Goal: Obtain resource: Obtain resource

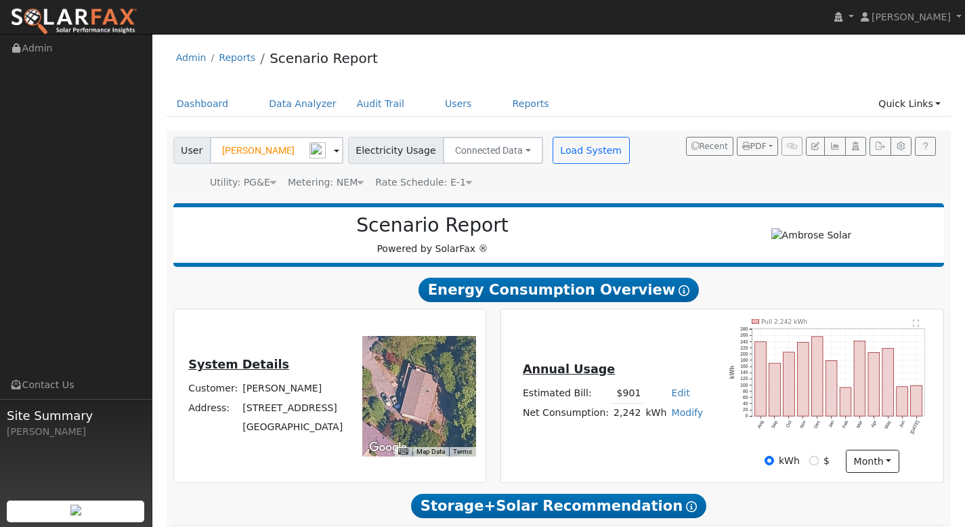
scroll to position [696, 0]
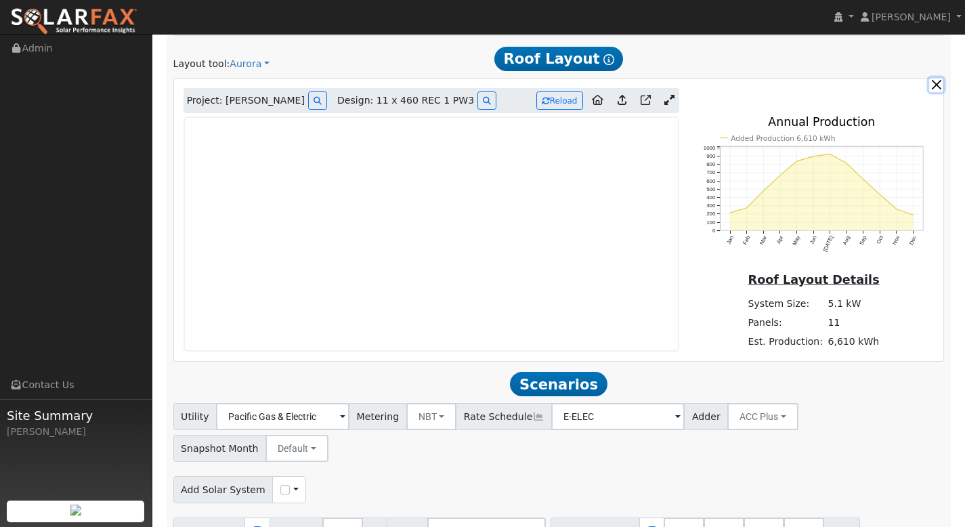
click at [938, 85] on button "button" at bounding box center [936, 85] width 14 height 14
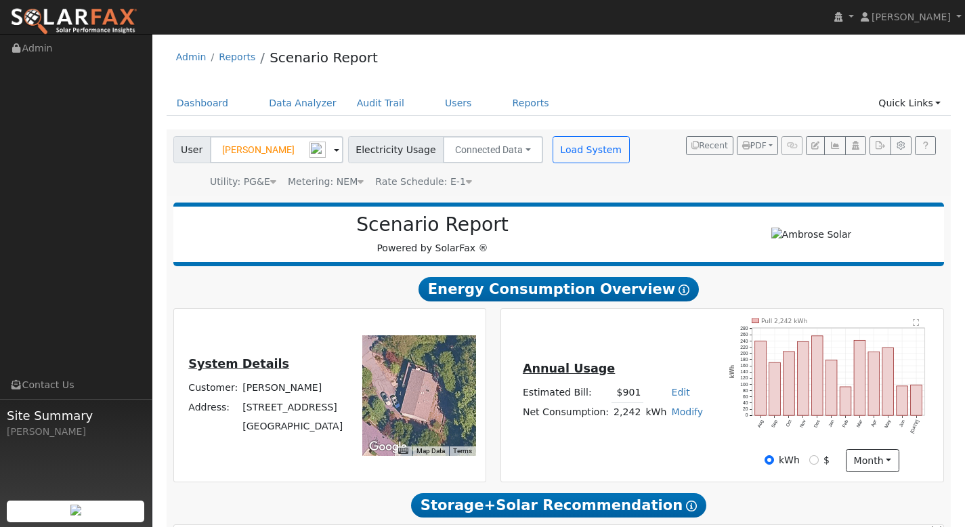
scroll to position [0, 0]
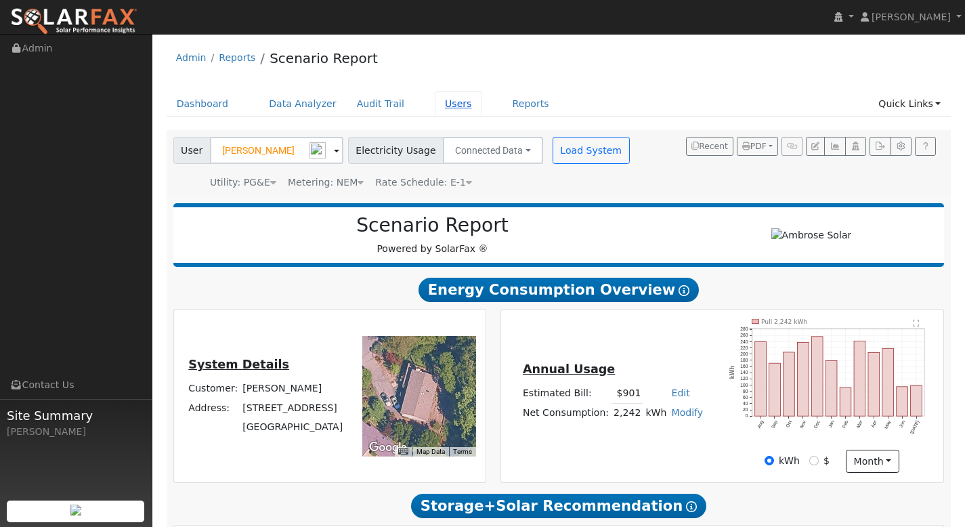
click at [442, 104] on link "Users" at bounding box center [458, 103] width 47 height 25
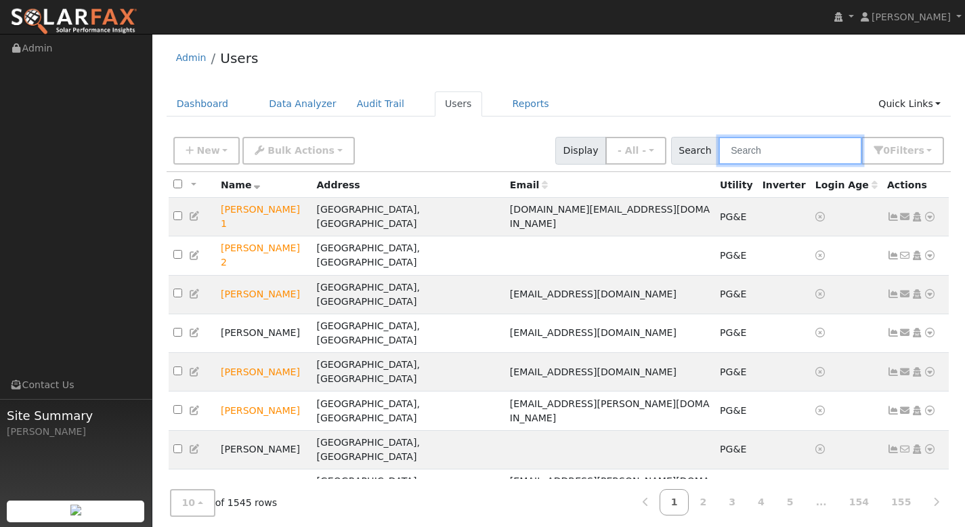
click at [766, 149] on input "text" at bounding box center [791, 151] width 144 height 28
paste input "Carmen Alexander"
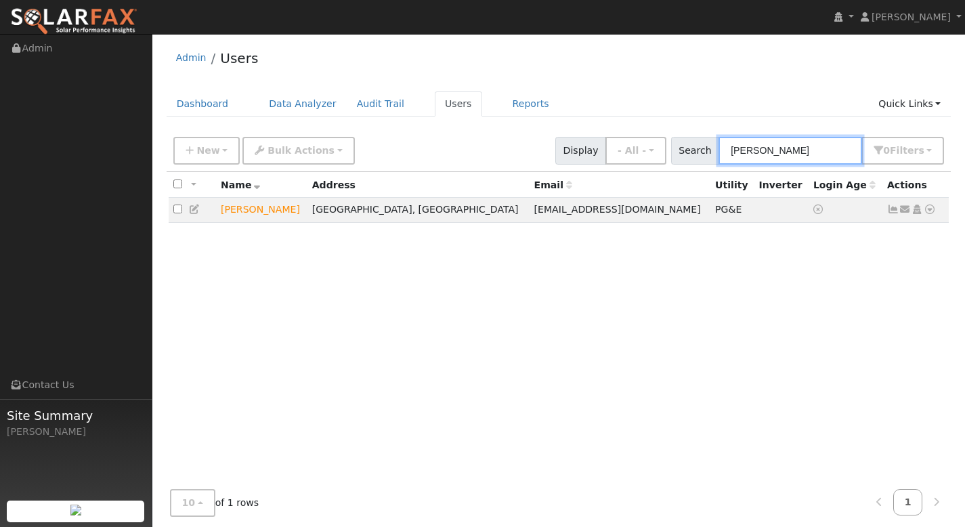
type input "Carmen Alexander"
click at [932, 210] on icon at bounding box center [930, 209] width 12 height 9
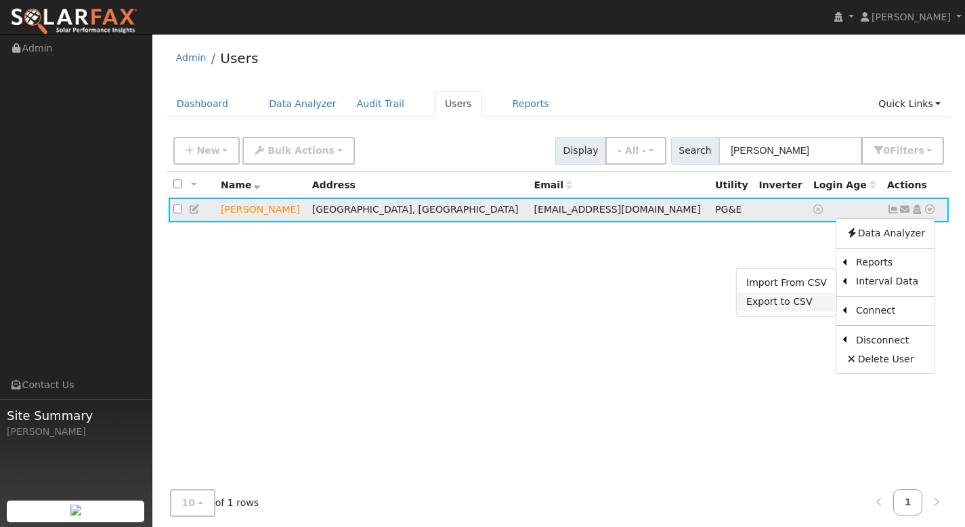
click at [803, 300] on link "Export to CSV" at bounding box center [787, 302] width 100 height 19
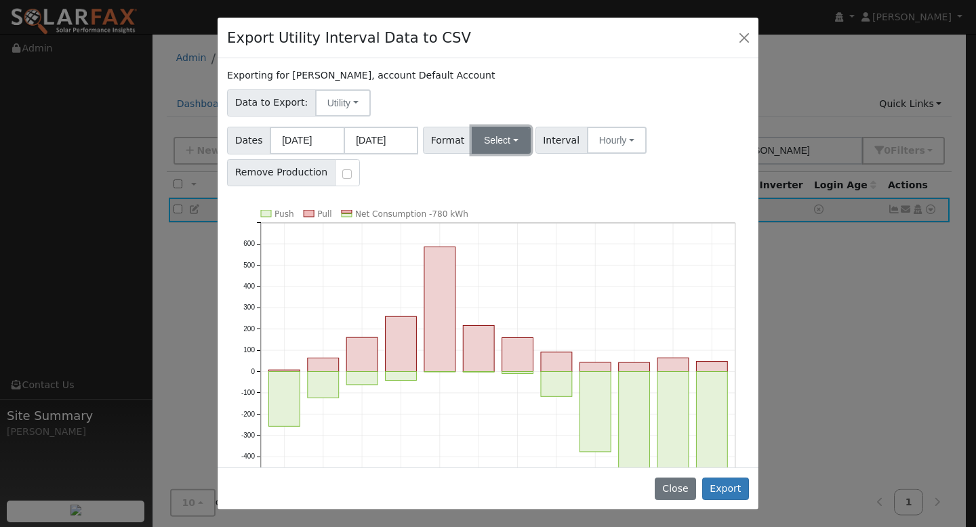
click at [488, 146] on button "Select" at bounding box center [501, 140] width 59 height 27
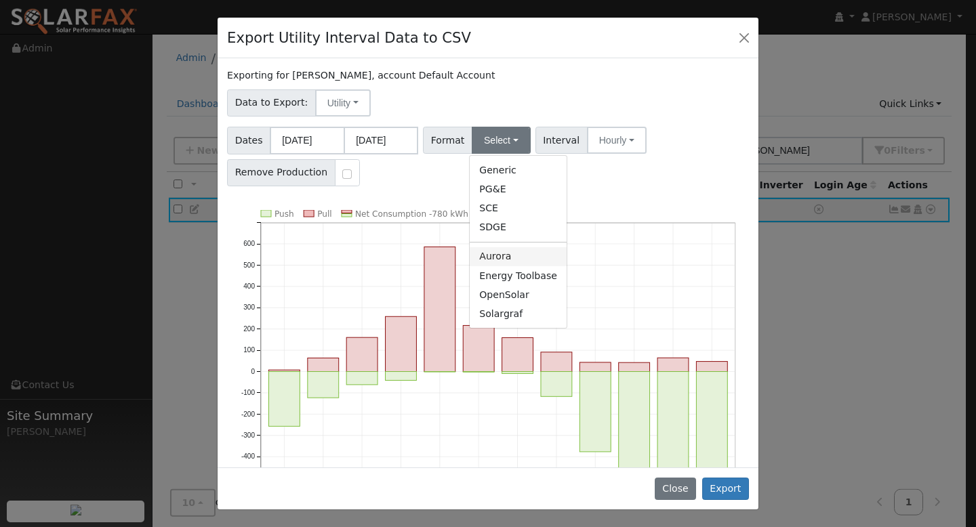
click at [522, 253] on link "Aurora" at bounding box center [517, 256] width 97 height 19
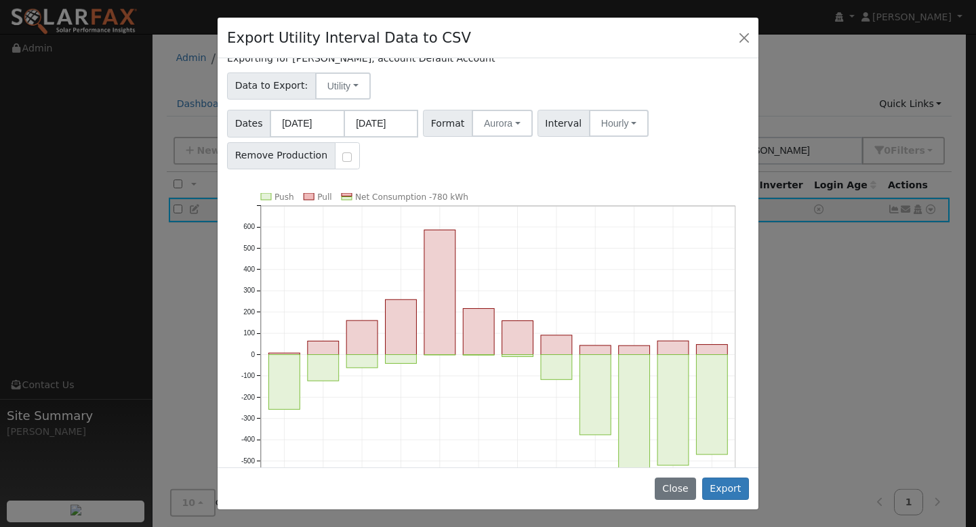
scroll to position [73, 0]
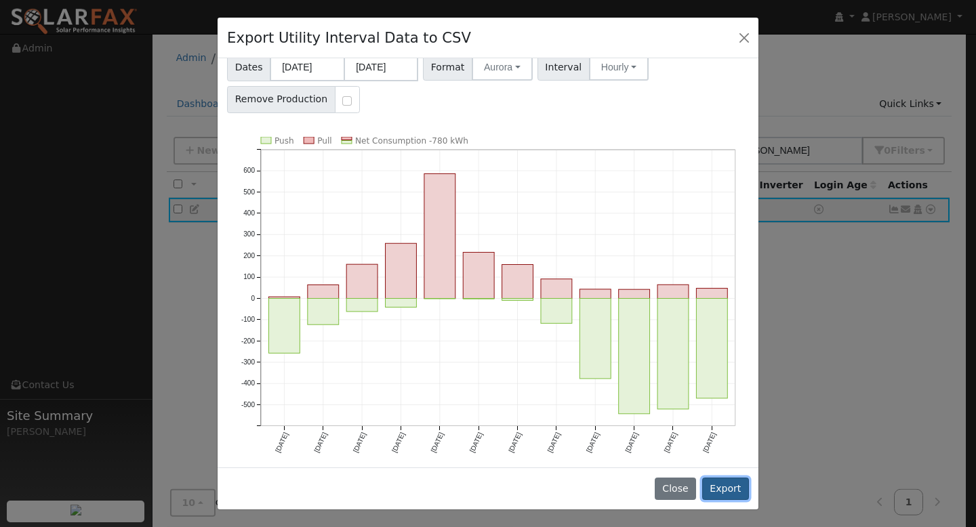
click at [726, 484] on button "Export" at bounding box center [725, 489] width 47 height 23
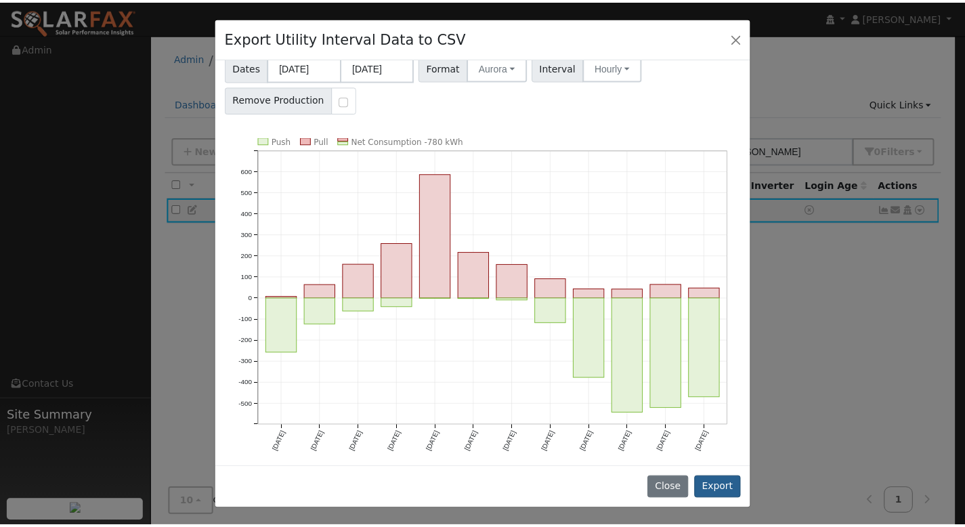
scroll to position [0, 0]
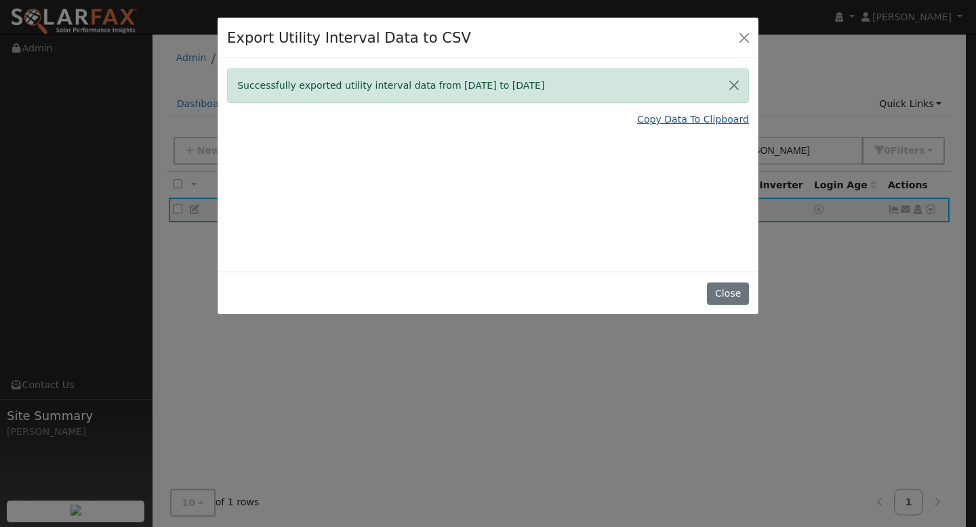
click at [669, 116] on link "Copy Data To Clipboard" at bounding box center [693, 119] width 112 height 14
click at [730, 300] on button "Close" at bounding box center [727, 294] width 41 height 23
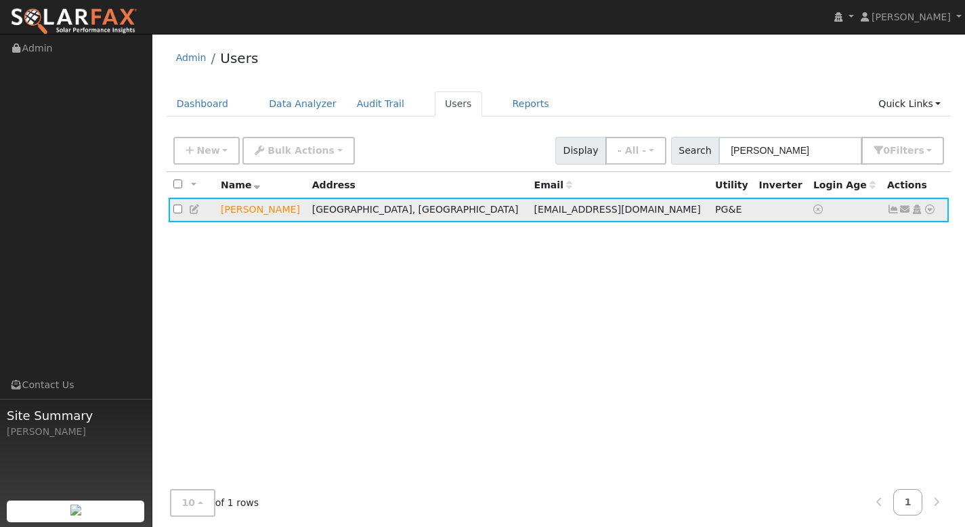
click at [928, 207] on icon at bounding box center [930, 209] width 12 height 9
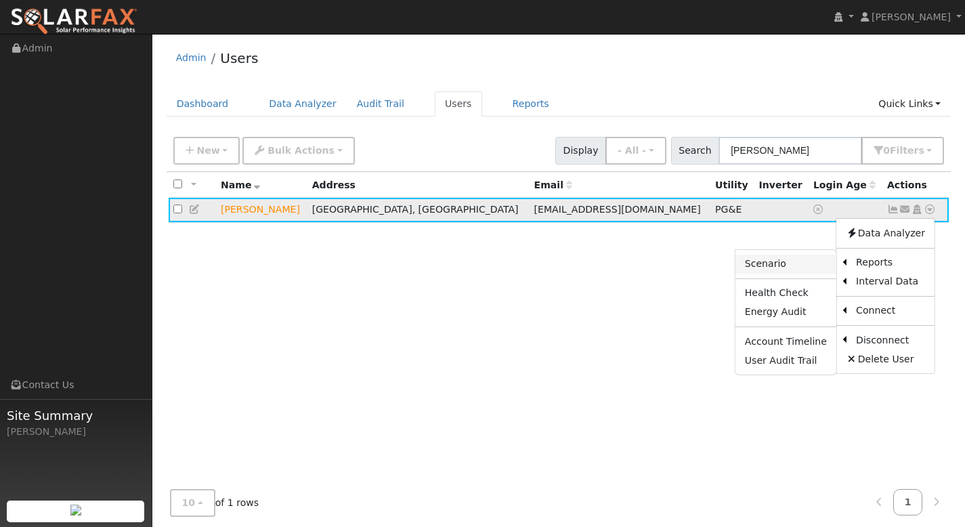
click at [796, 265] on link "Scenario" at bounding box center [786, 264] width 101 height 19
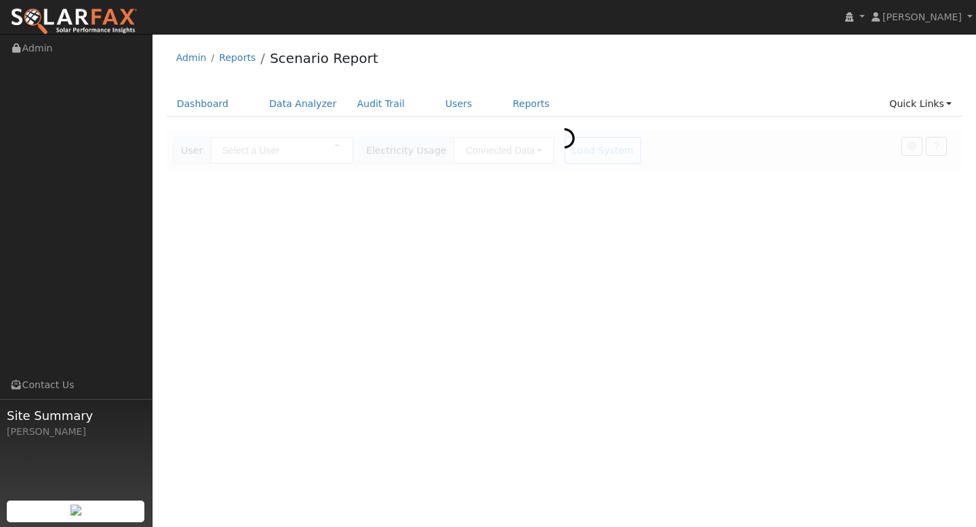
type input "Carmen Alexander"
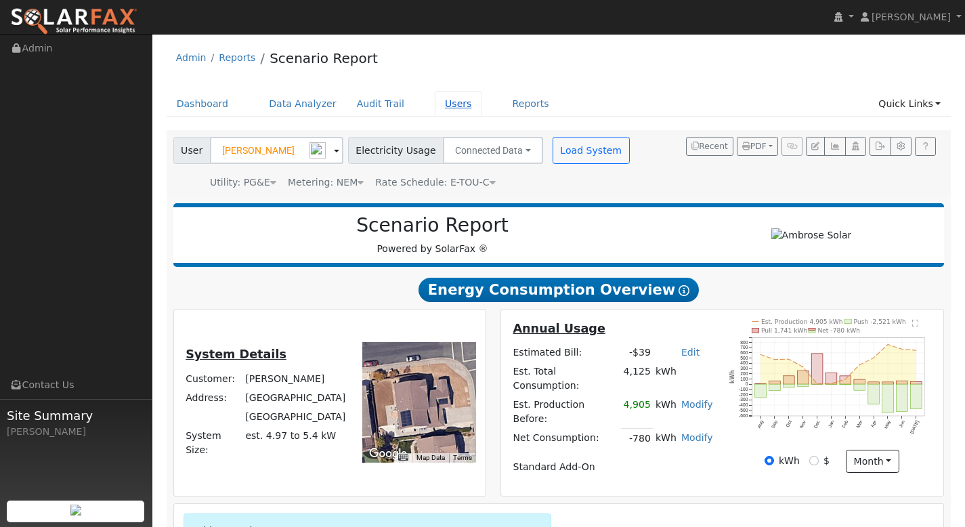
click at [447, 98] on link "Users" at bounding box center [458, 103] width 47 height 25
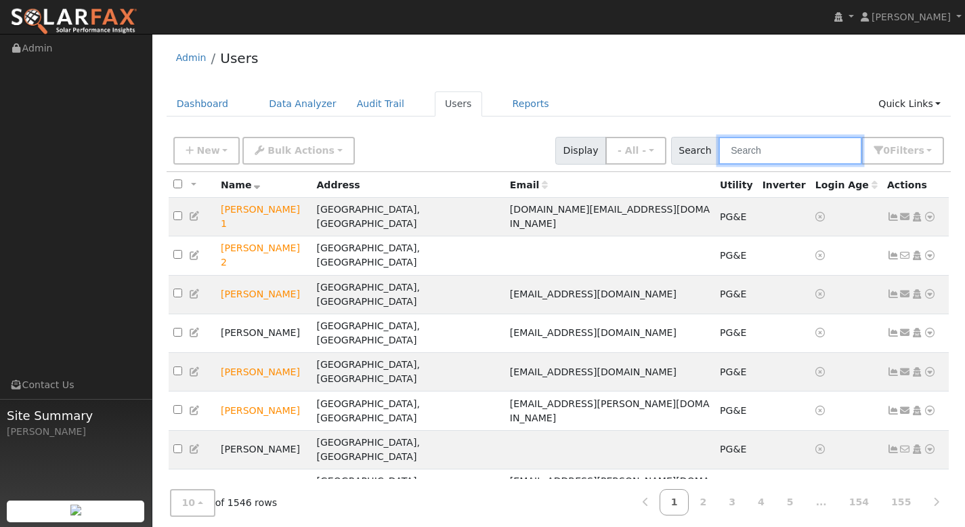
click at [761, 153] on input "text" at bounding box center [791, 151] width 144 height 28
paste input "[PERSON_NAME]"
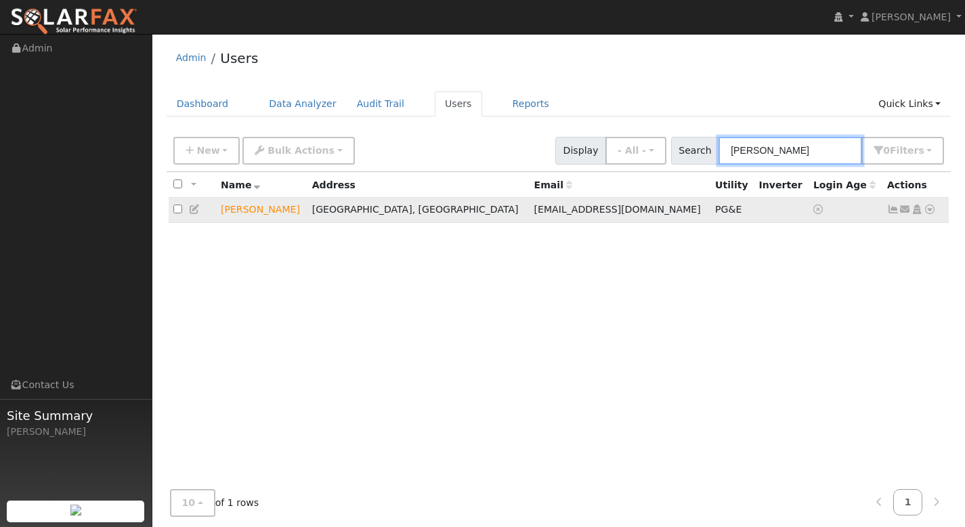
type input "[PERSON_NAME]"
click at [932, 213] on icon at bounding box center [930, 209] width 12 height 9
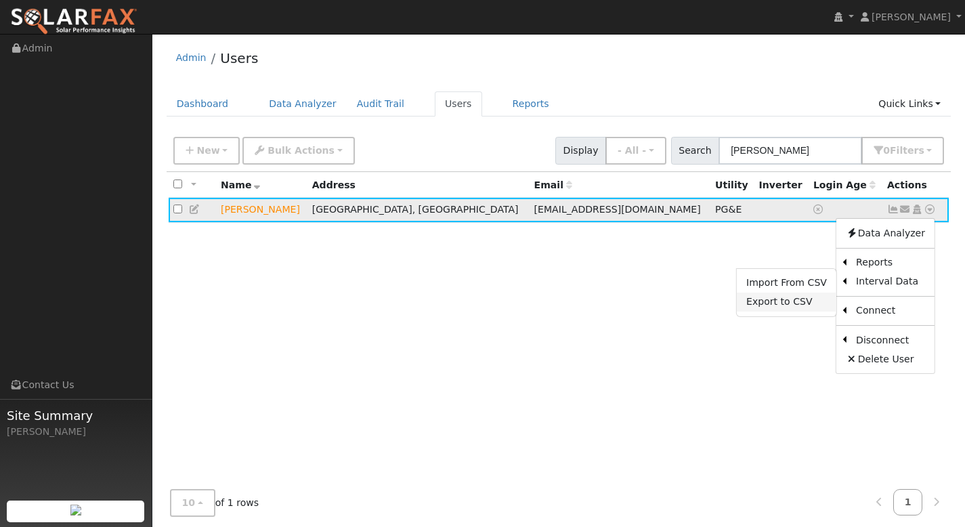
click at [820, 301] on link "Export to CSV" at bounding box center [787, 302] width 100 height 19
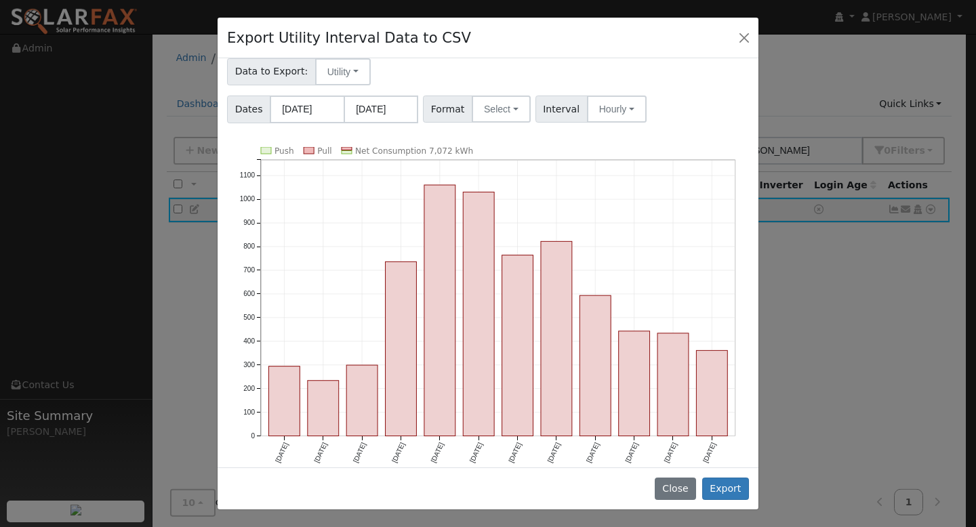
scroll to position [41, 0]
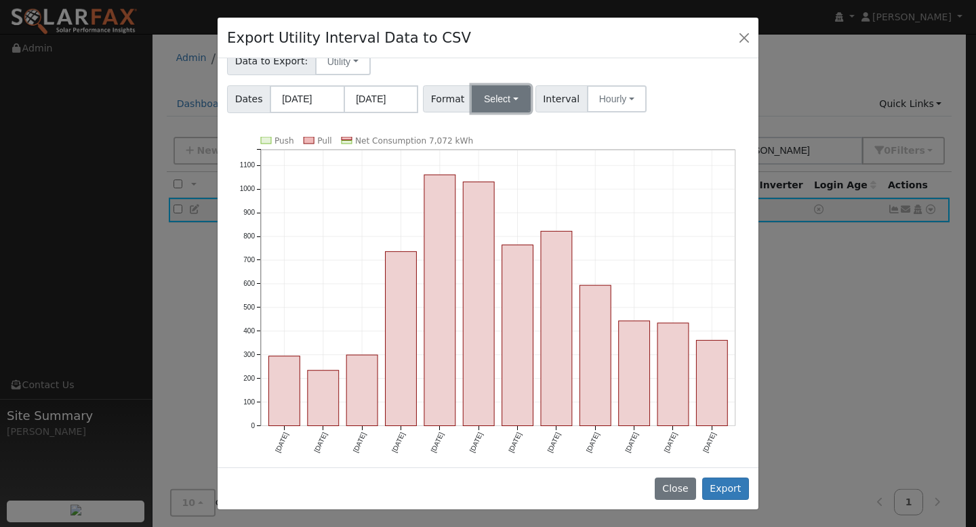
click at [516, 105] on button "Select" at bounding box center [501, 98] width 59 height 27
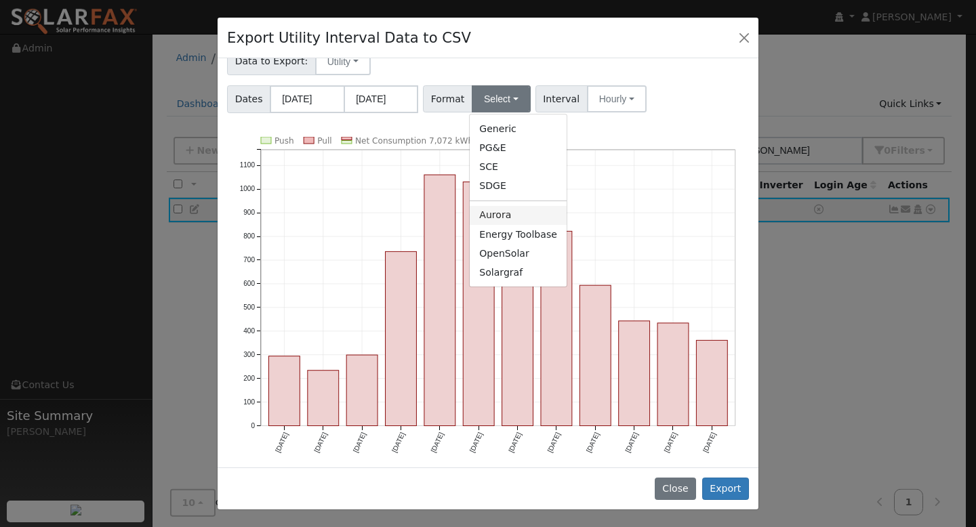
click at [511, 219] on link "Aurora" at bounding box center [517, 215] width 97 height 19
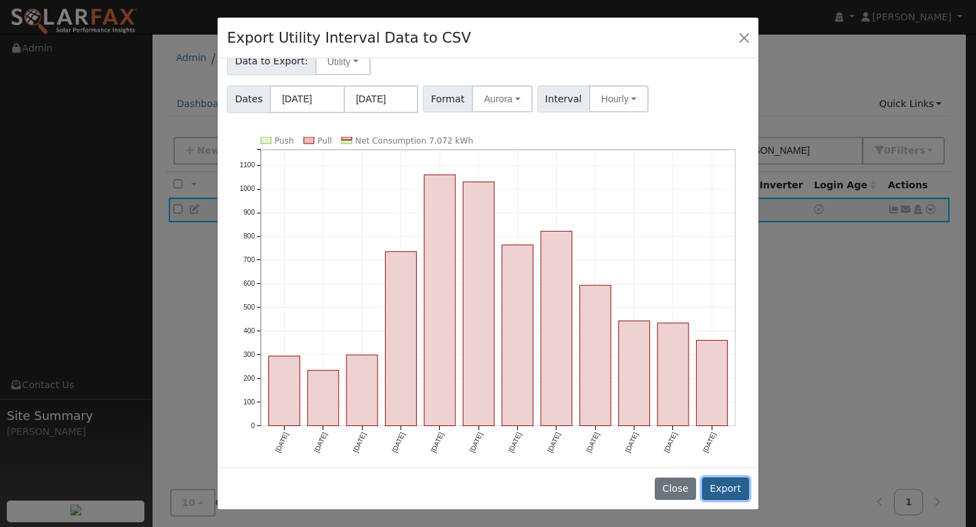
click at [715, 482] on button "Export" at bounding box center [725, 489] width 47 height 23
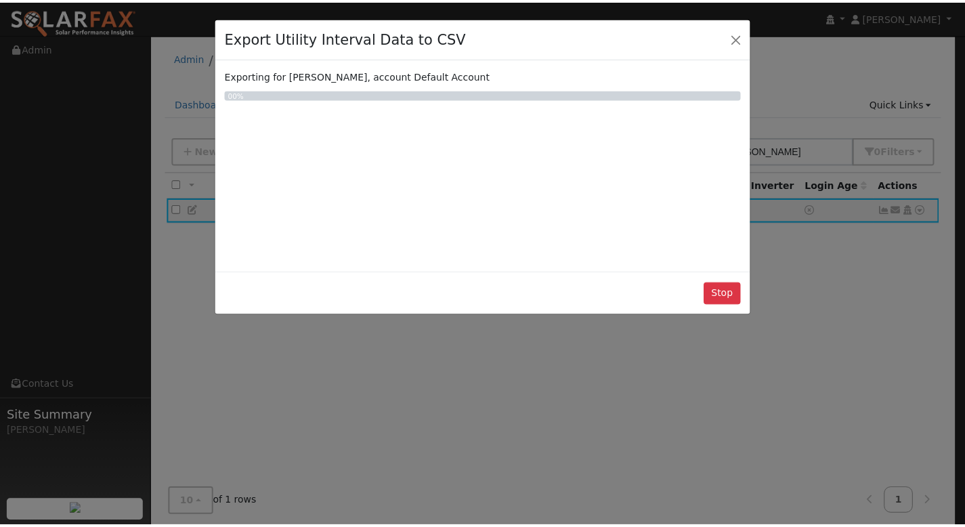
scroll to position [0, 0]
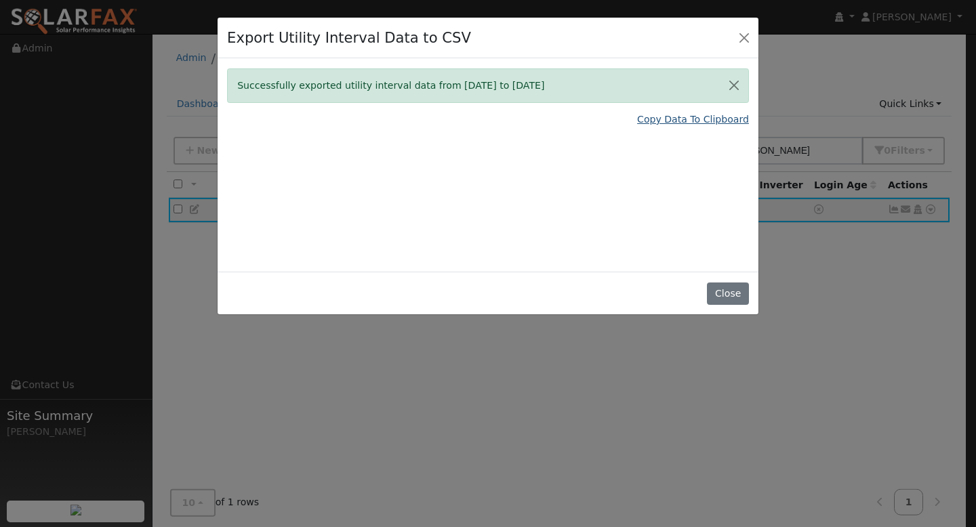
click at [683, 121] on link "Copy Data To Clipboard" at bounding box center [693, 119] width 112 height 14
click at [728, 288] on button "Close" at bounding box center [727, 294] width 41 height 23
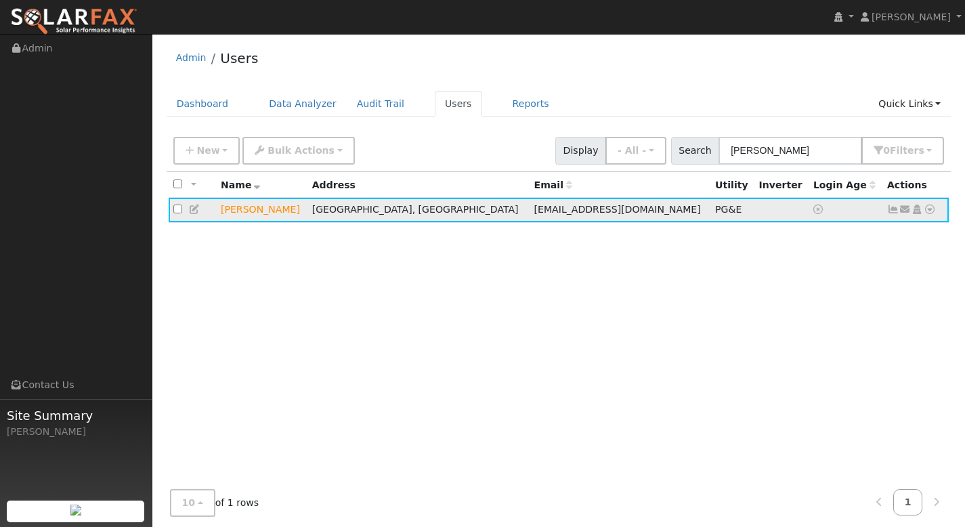
click at [933, 210] on icon at bounding box center [930, 209] width 12 height 9
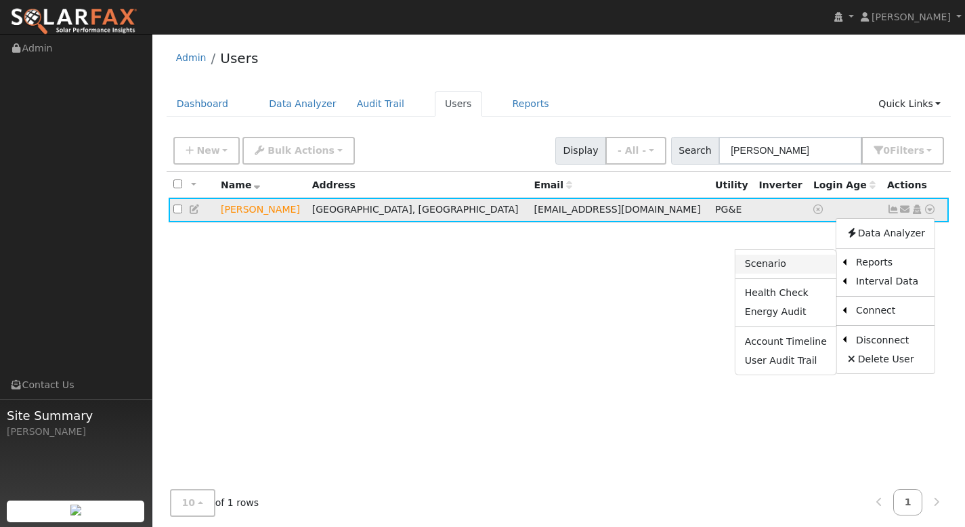
click at [793, 268] on link "Scenario" at bounding box center [786, 264] width 101 height 19
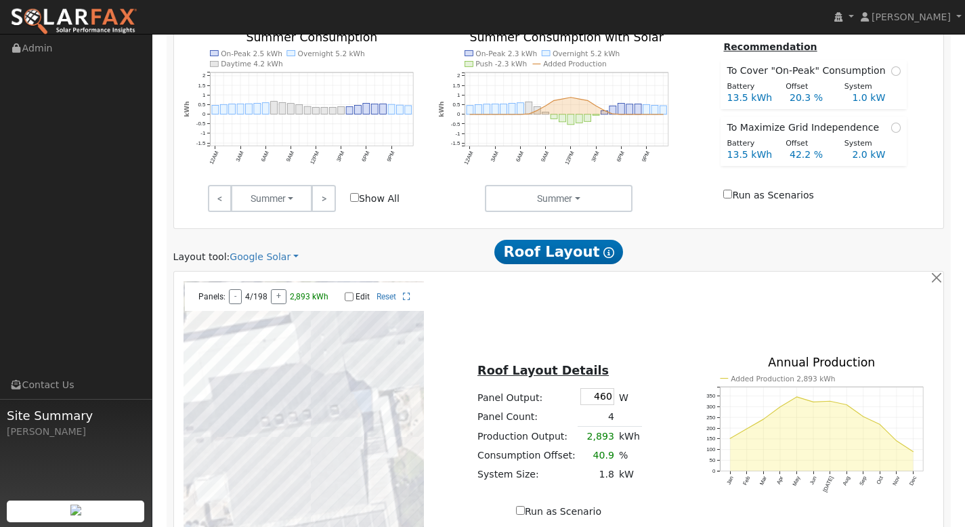
scroll to position [506, 0]
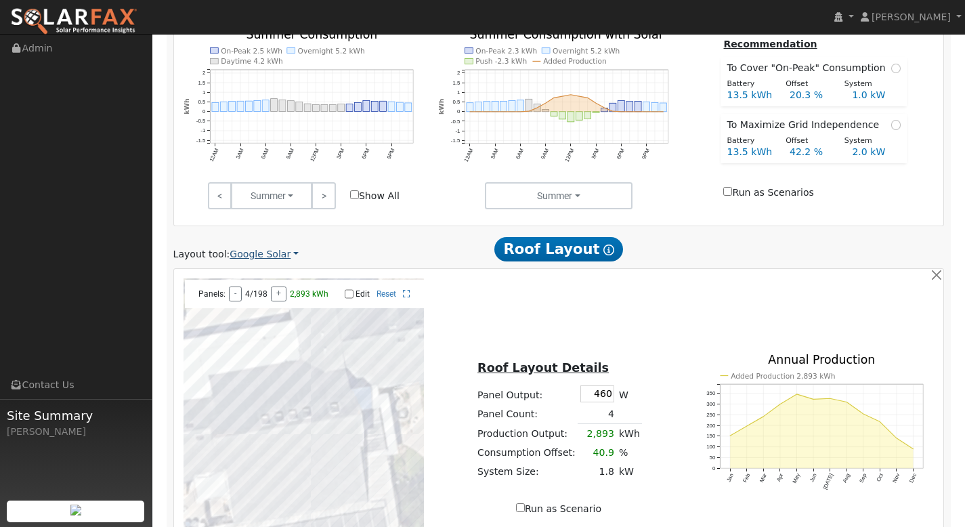
click at [267, 260] on link "Google Solar" at bounding box center [264, 254] width 69 height 14
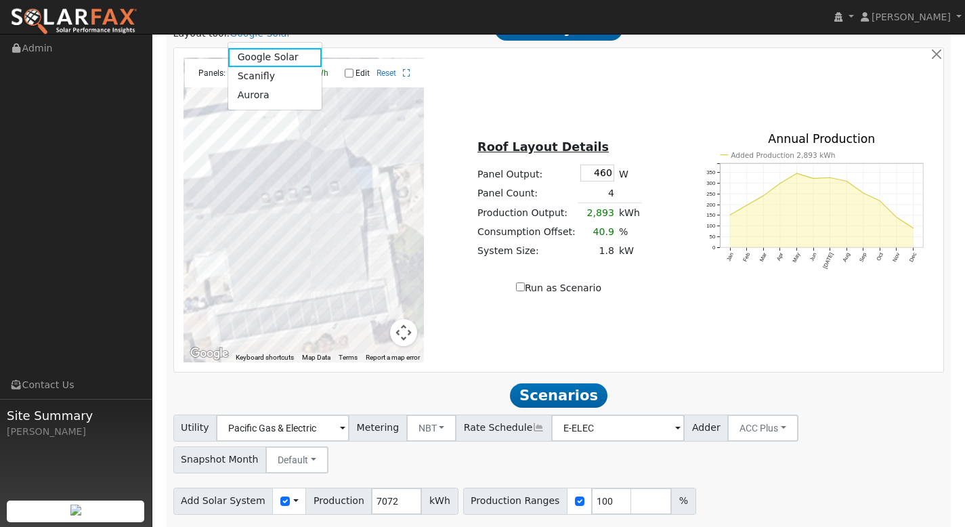
scroll to position [738, 0]
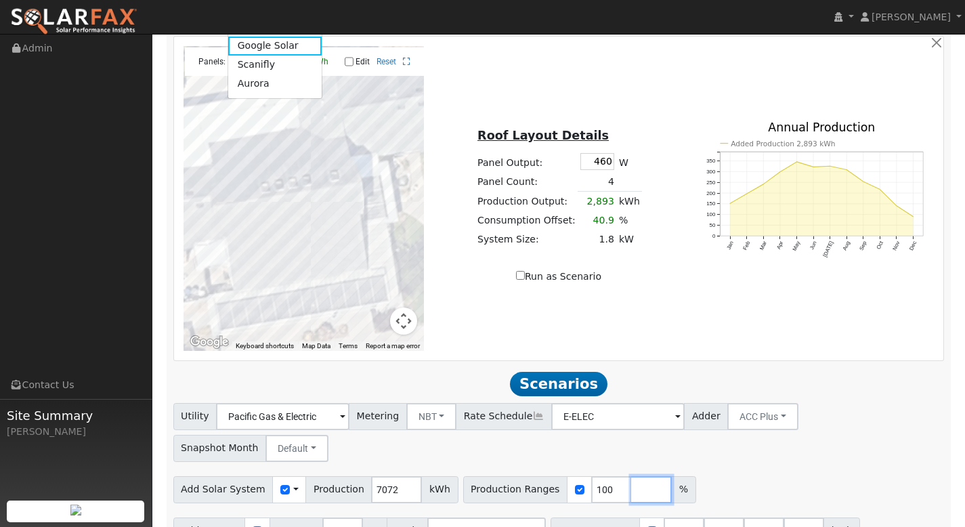
click at [631, 476] on input "number" at bounding box center [651, 489] width 41 height 27
type input "1"
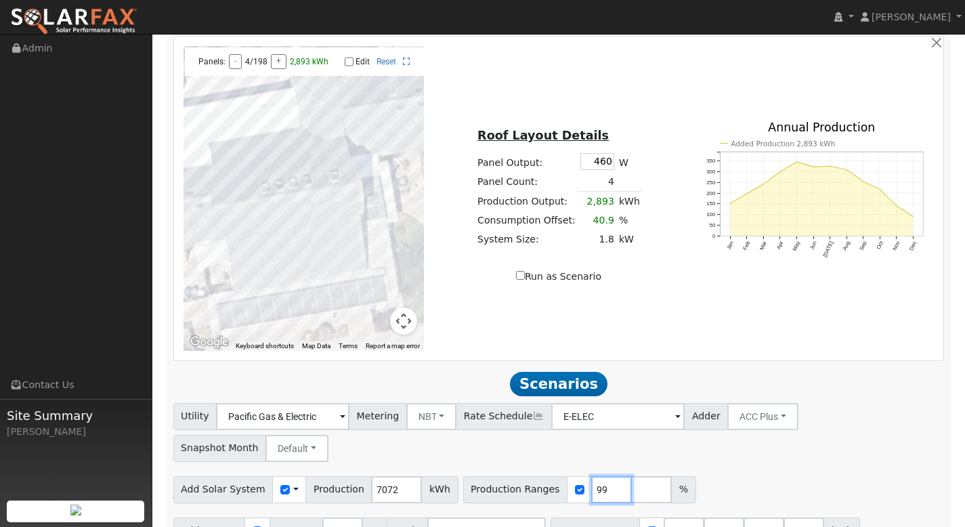
click at [603, 476] on input "99" at bounding box center [611, 489] width 41 height 27
type input "9"
type input "120"
click at [631, 476] on input "number" at bounding box center [651, 489] width 41 height 27
type input "140"
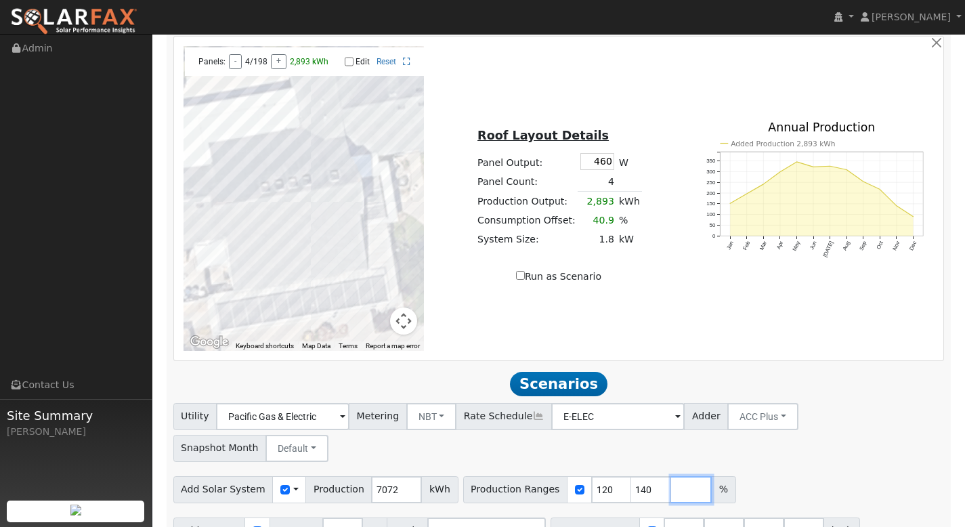
click at [671, 476] on input "number" at bounding box center [691, 489] width 41 height 27
type input "160"
click at [711, 476] on input "number" at bounding box center [731, 489] width 41 height 27
type input "180"
click at [751, 476] on input "number" at bounding box center [771, 489] width 41 height 27
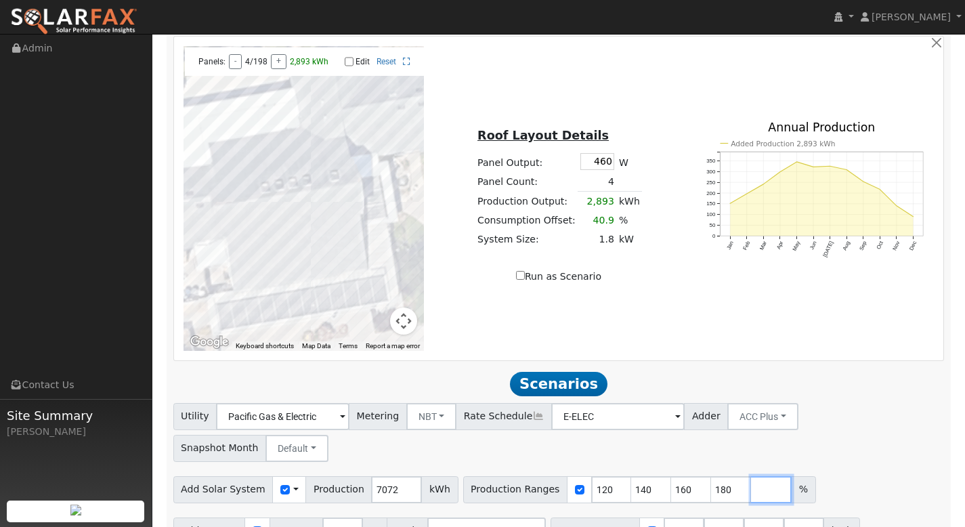
type input "1"
type input "200"
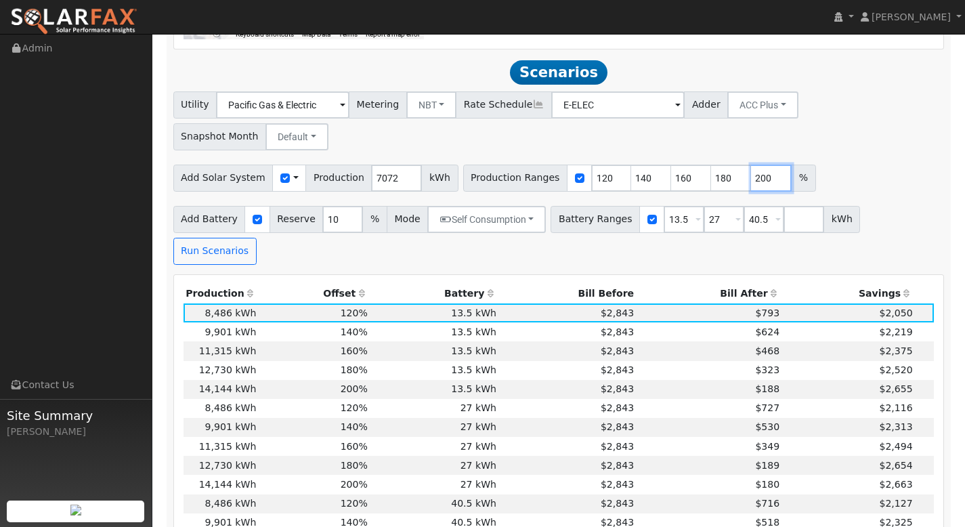
scroll to position [1069, 0]
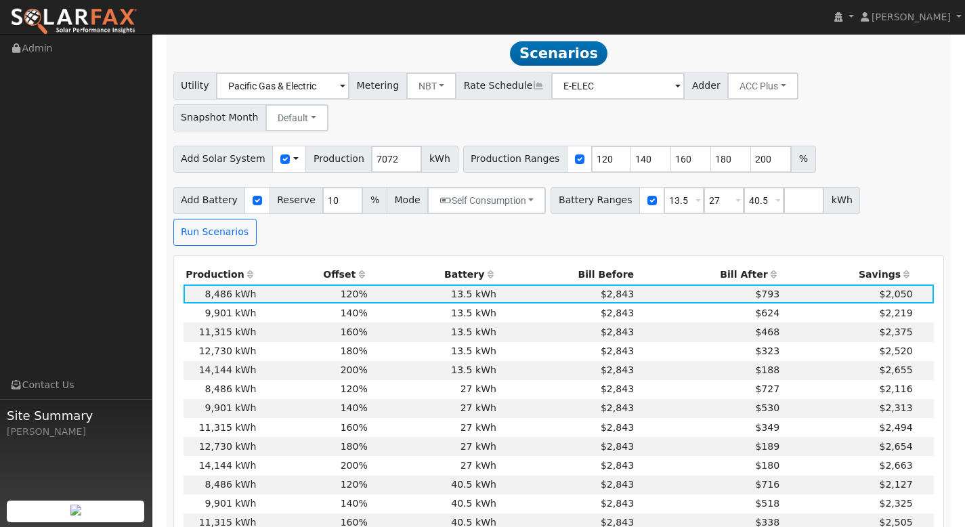
click at [759, 266] on th "Bill After" at bounding box center [710, 275] width 146 height 19
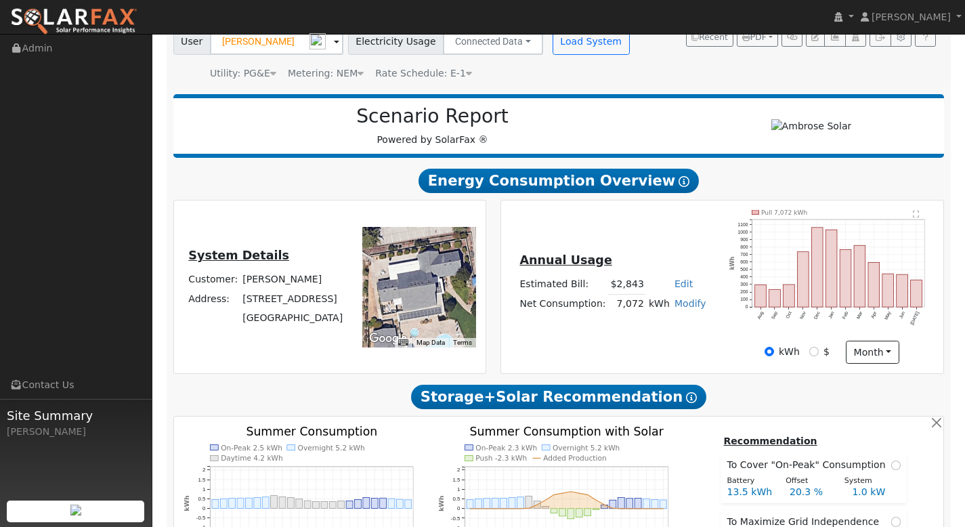
scroll to position [0, 0]
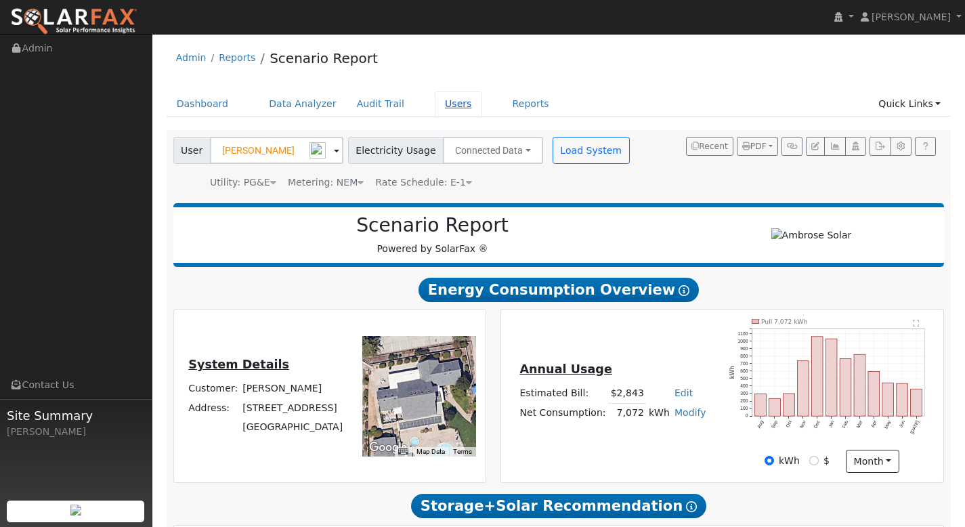
click at [441, 103] on link "Users" at bounding box center [458, 103] width 47 height 25
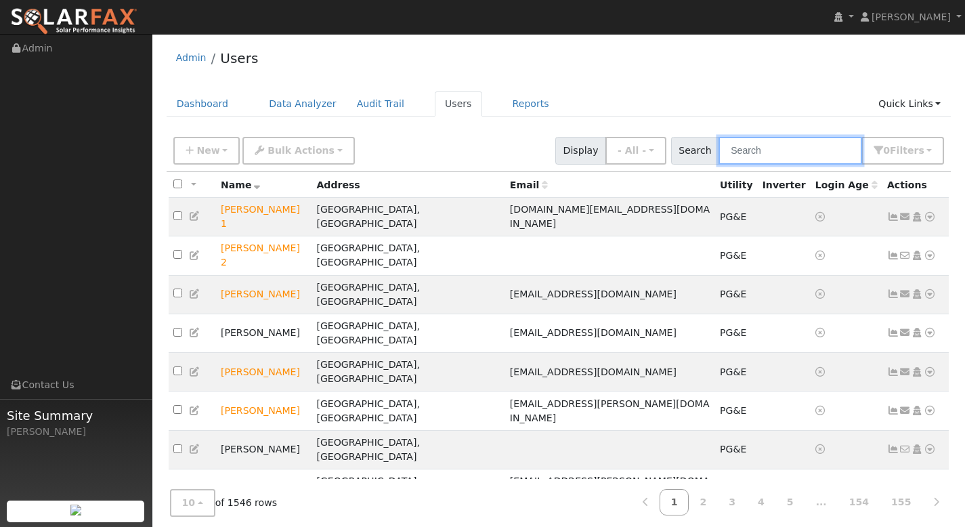
click at [770, 155] on input "text" at bounding box center [791, 151] width 144 height 28
paste input "[PERSON_NAME]"
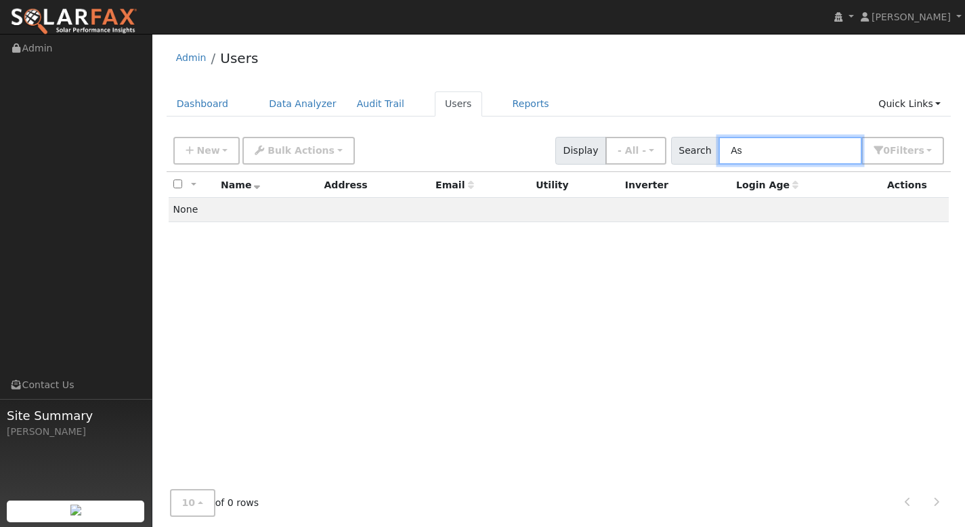
type input "A"
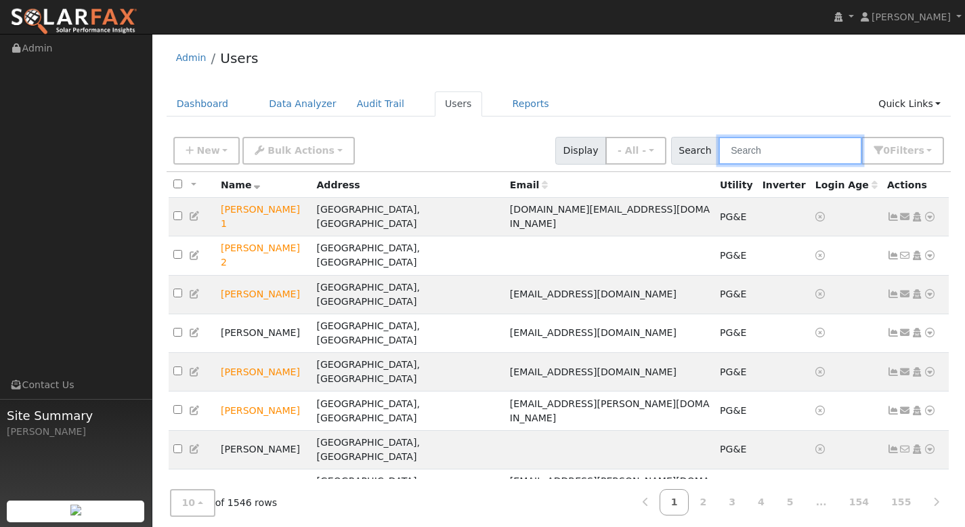
click at [774, 150] on input "text" at bounding box center [791, 151] width 144 height 28
paste input "Jenny Rios"
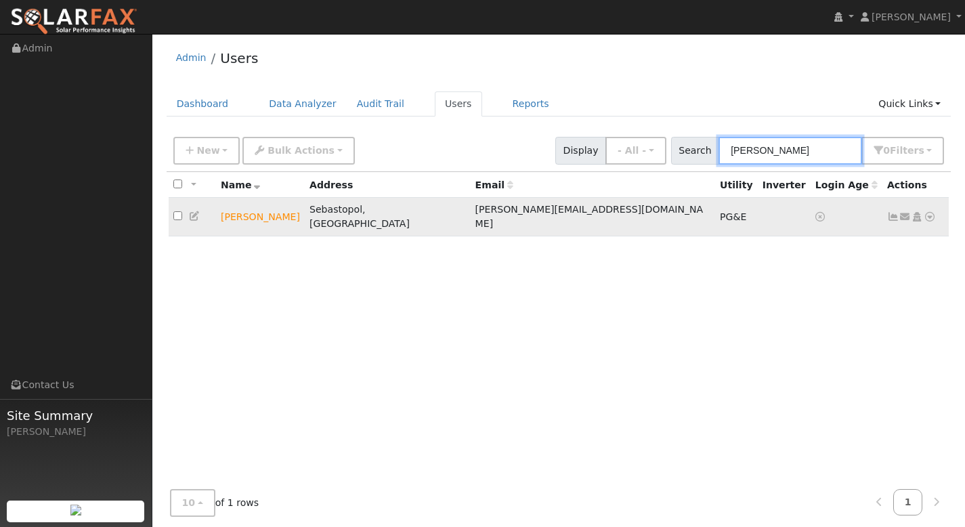
type input "Jenny Rios"
click at [929, 212] on icon at bounding box center [930, 216] width 12 height 9
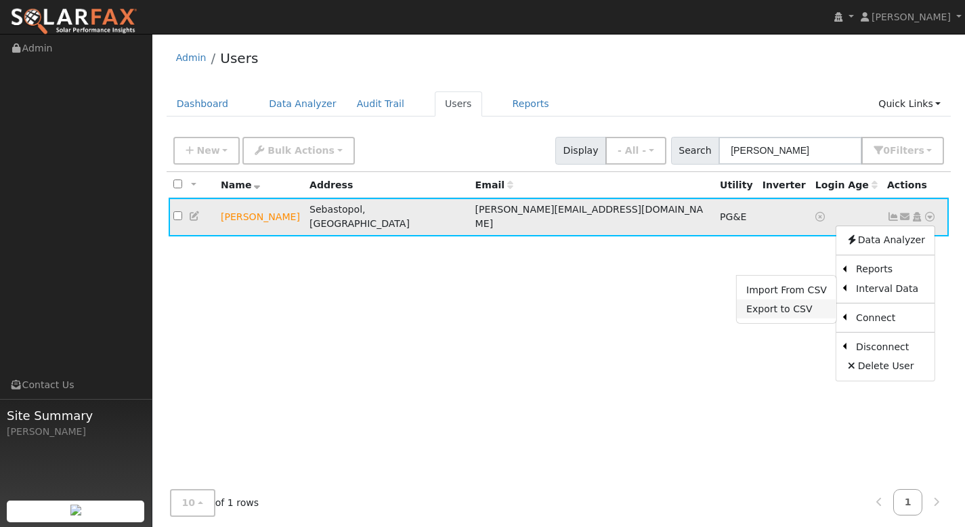
click at [800, 299] on link "Export to CSV" at bounding box center [787, 308] width 100 height 19
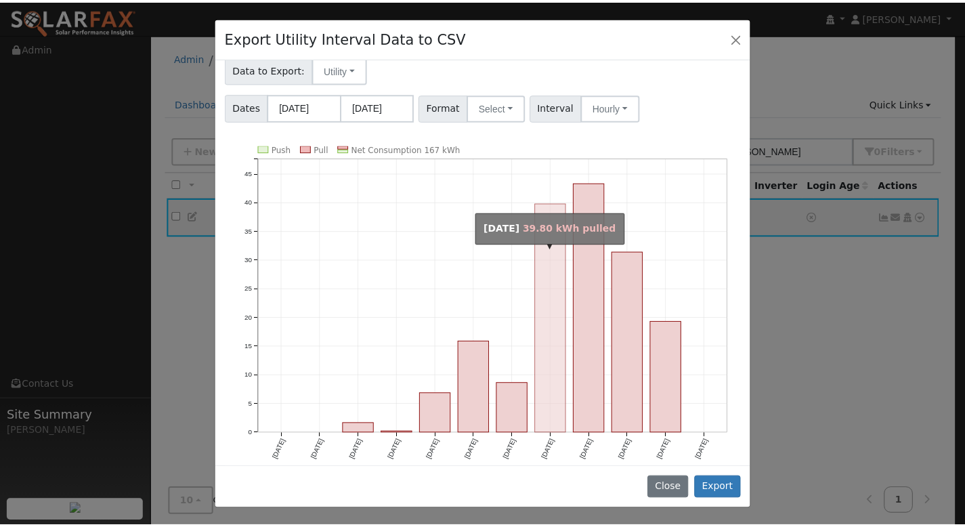
scroll to position [85, 0]
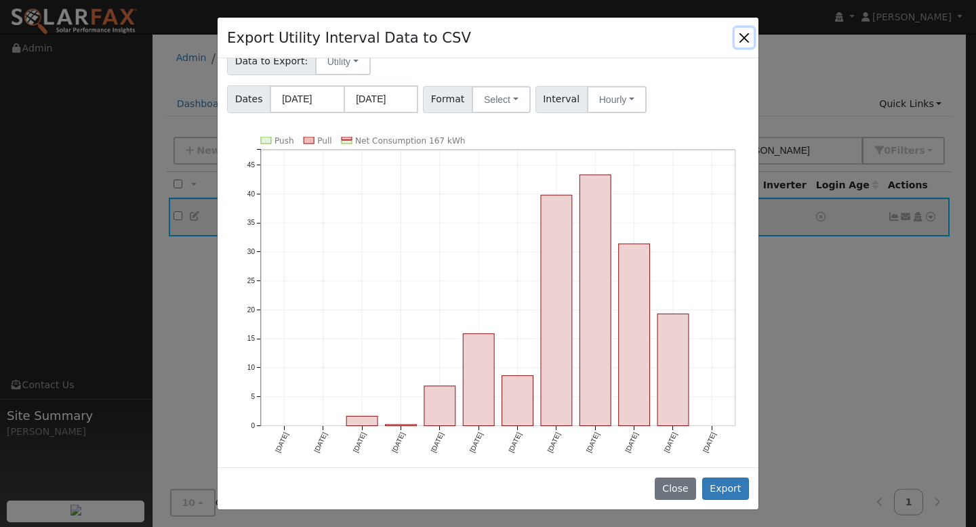
click at [743, 39] on button "Close" at bounding box center [743, 37] width 19 height 19
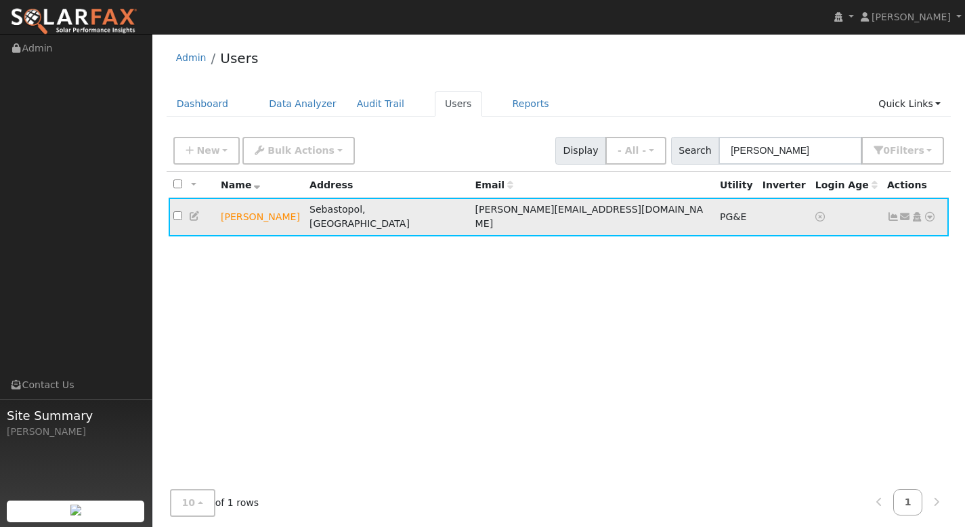
click at [930, 212] on icon at bounding box center [930, 216] width 12 height 9
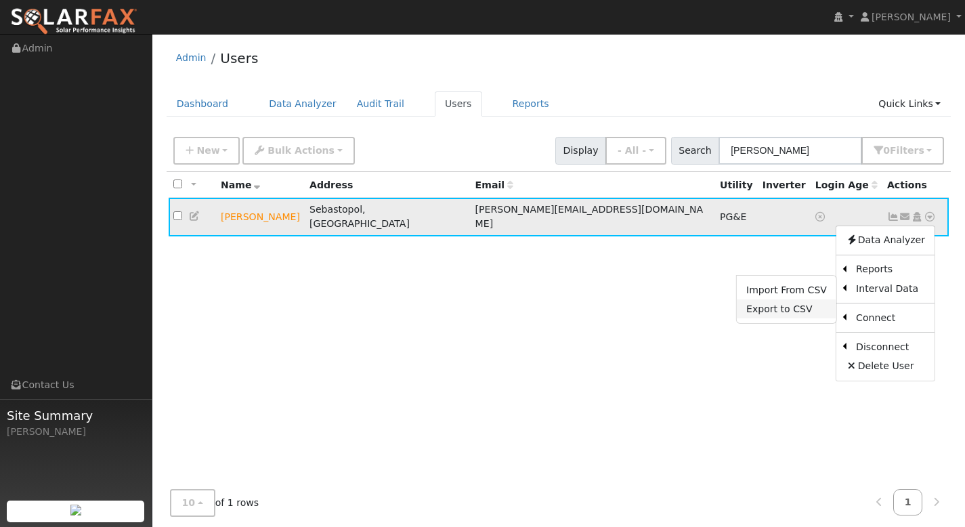
click at [823, 299] on link "Export to CSV" at bounding box center [787, 308] width 100 height 19
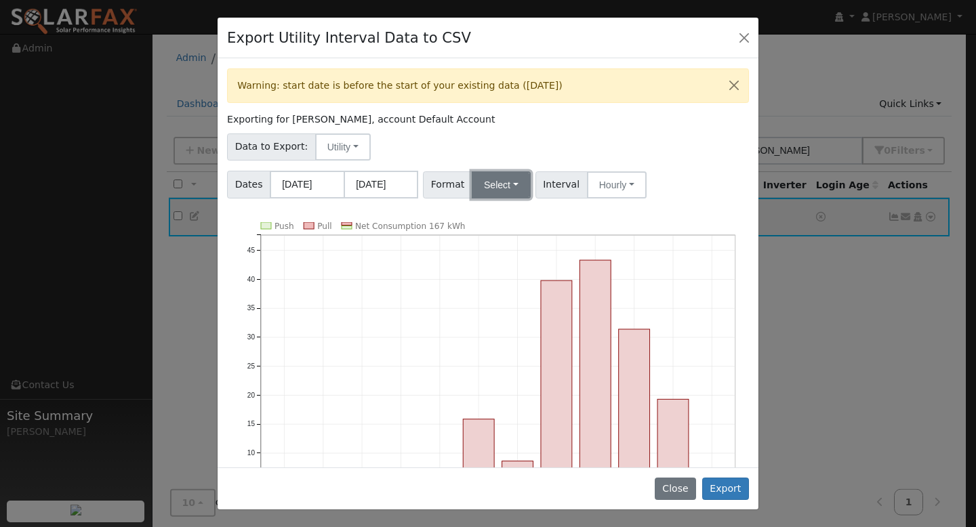
click at [483, 186] on button "Select" at bounding box center [501, 184] width 59 height 27
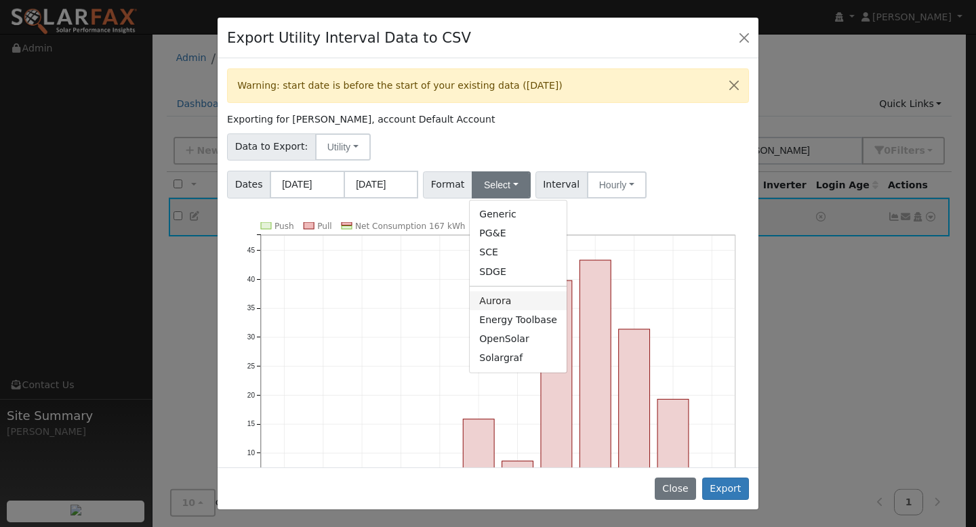
click at [521, 299] on link "Aurora" at bounding box center [517, 300] width 97 height 19
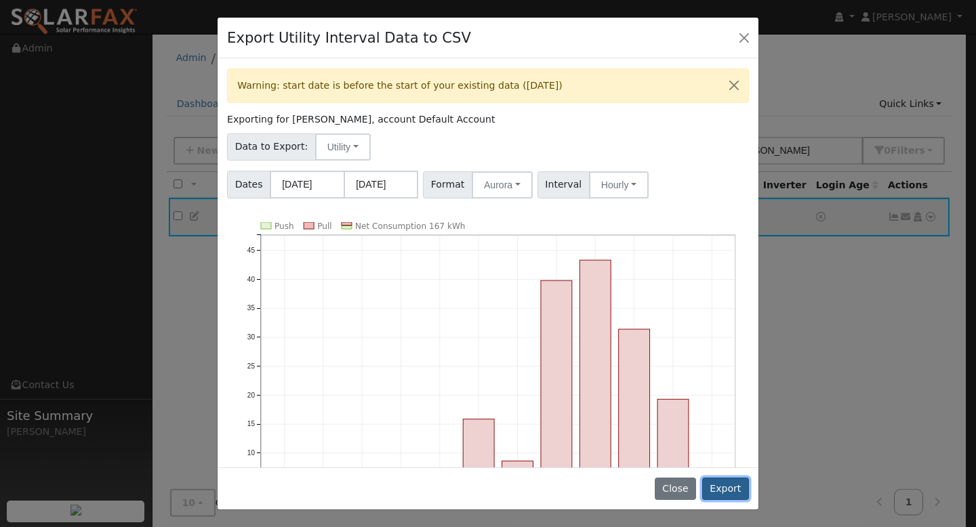
click at [715, 480] on button "Export" at bounding box center [725, 489] width 47 height 23
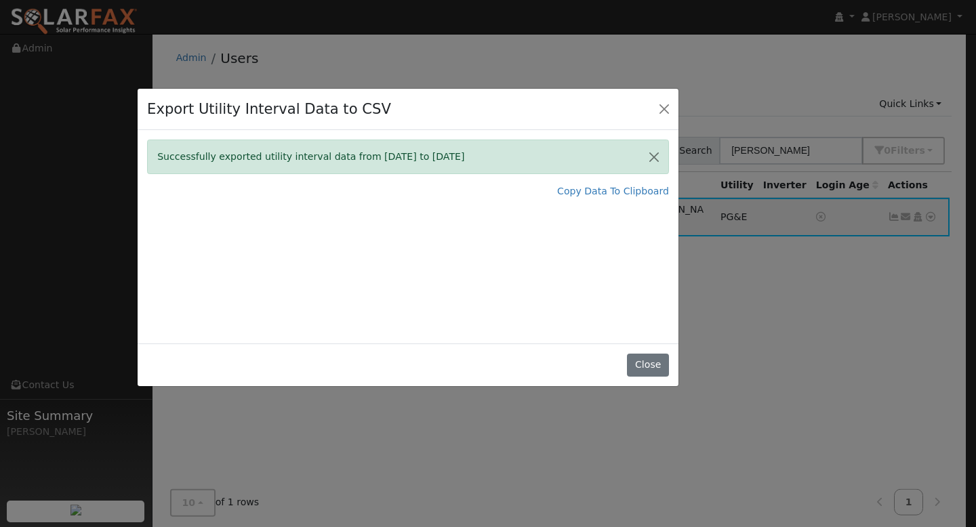
drag, startPoint x: 483, startPoint y: 43, endPoint x: 405, endPoint y: 114, distance: 105.0
click at [405, 114] on div "Export Utility Interval Data to CSV" at bounding box center [408, 109] width 541 height 41
click at [586, 192] on link "Copy Data To Clipboard" at bounding box center [613, 191] width 112 height 14
click at [642, 364] on button "Close" at bounding box center [647, 365] width 41 height 23
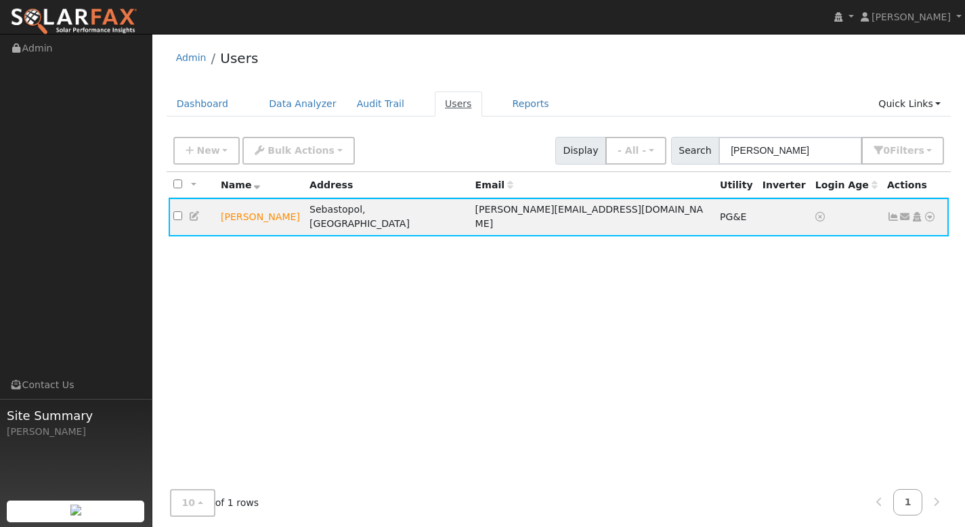
click at [442, 104] on link "Users" at bounding box center [458, 103] width 47 height 25
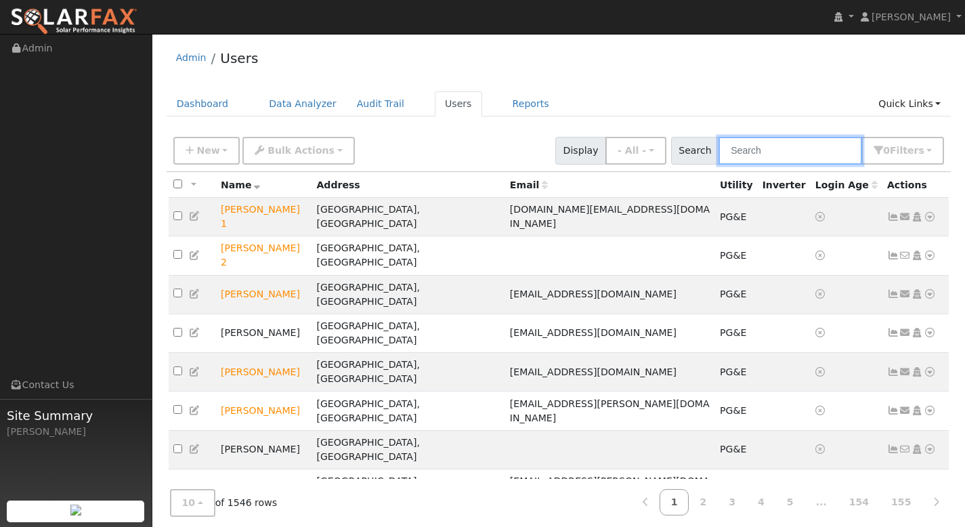
click at [755, 155] on input "text" at bounding box center [791, 151] width 144 height 28
paste input "[PERSON_NAME]"
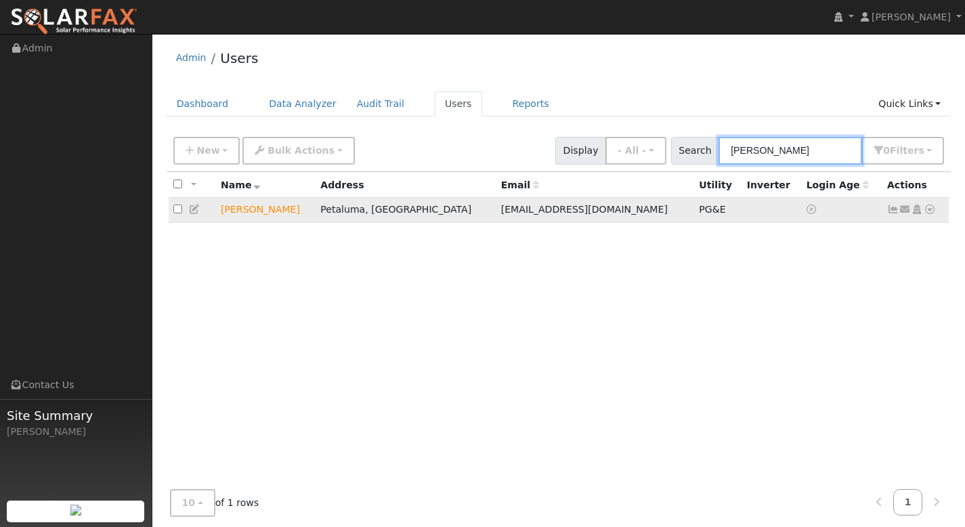
type input "[PERSON_NAME]"
click at [931, 205] on icon at bounding box center [930, 209] width 12 height 9
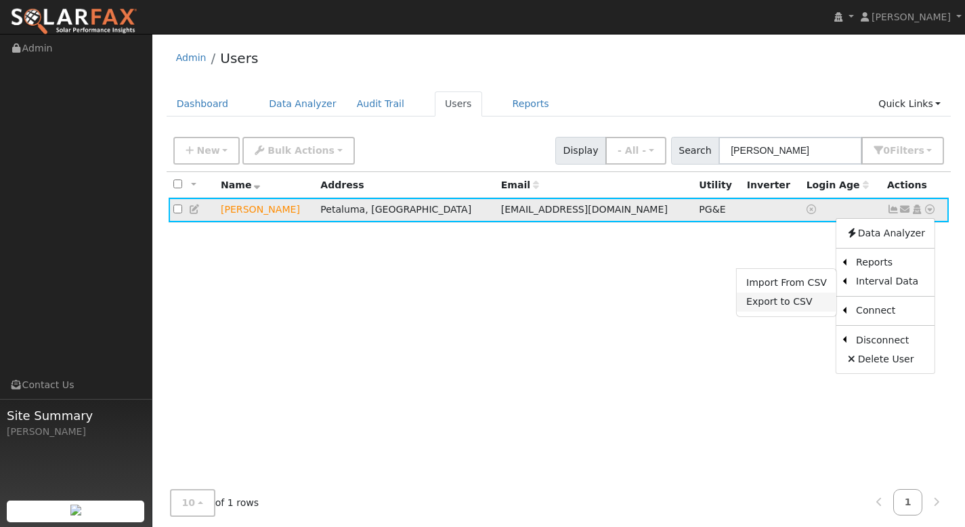
click at [820, 300] on link "Export to CSV" at bounding box center [787, 302] width 100 height 19
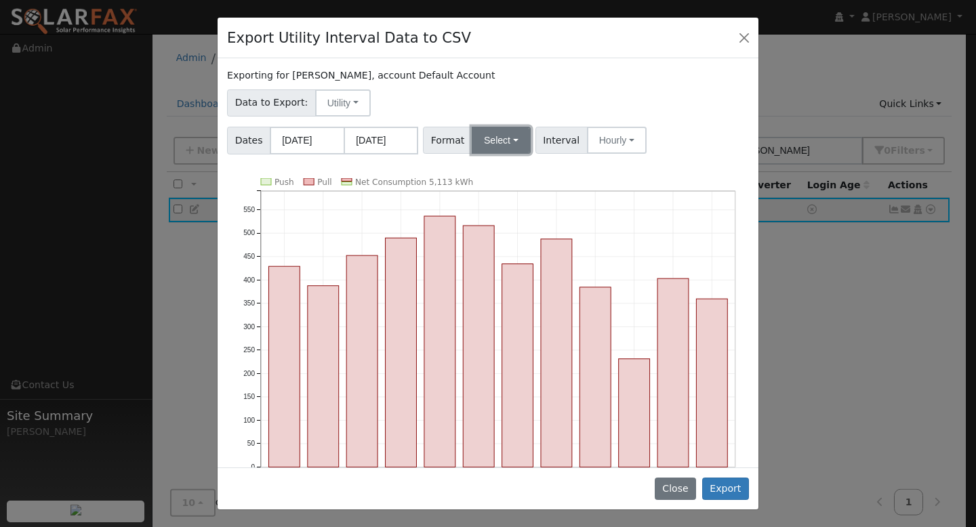
click at [505, 139] on button "Select" at bounding box center [501, 140] width 59 height 27
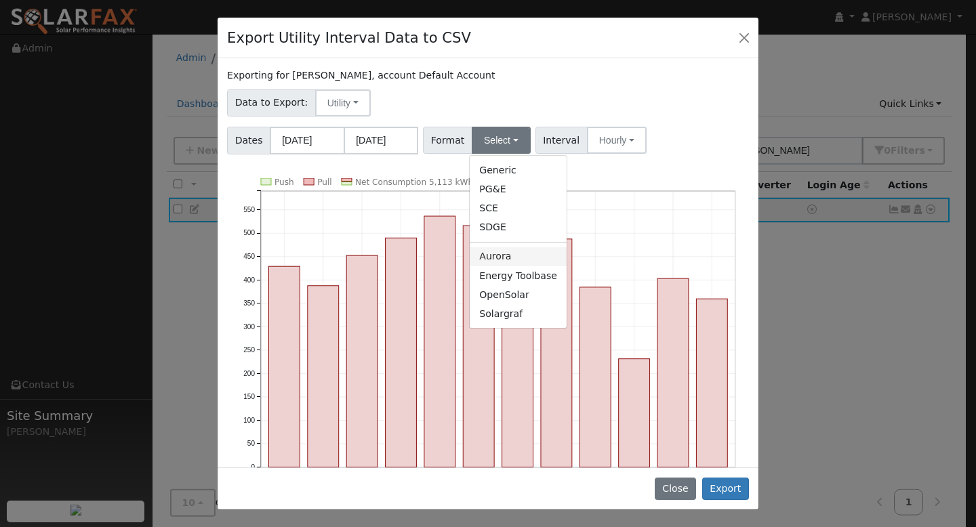
click at [503, 255] on link "Aurora" at bounding box center [517, 256] width 97 height 19
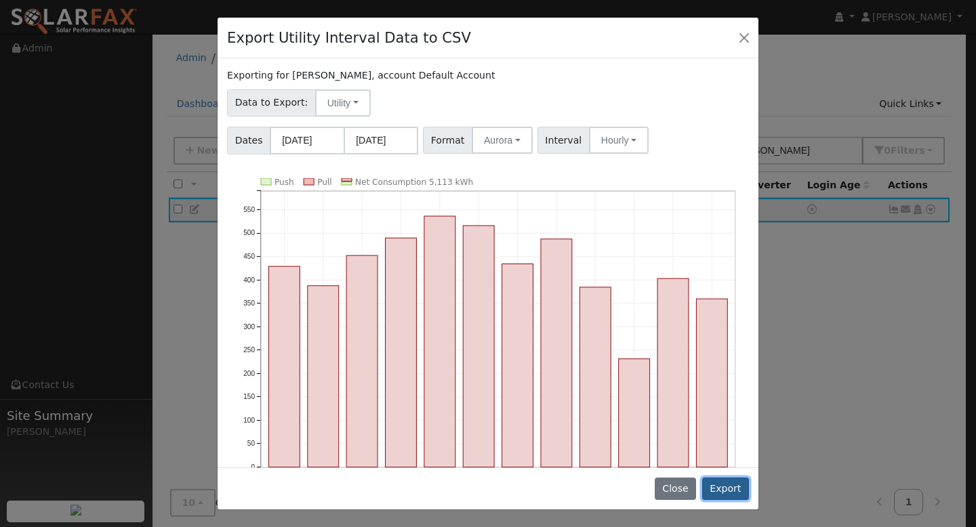
click at [723, 482] on button "Export" at bounding box center [725, 489] width 47 height 23
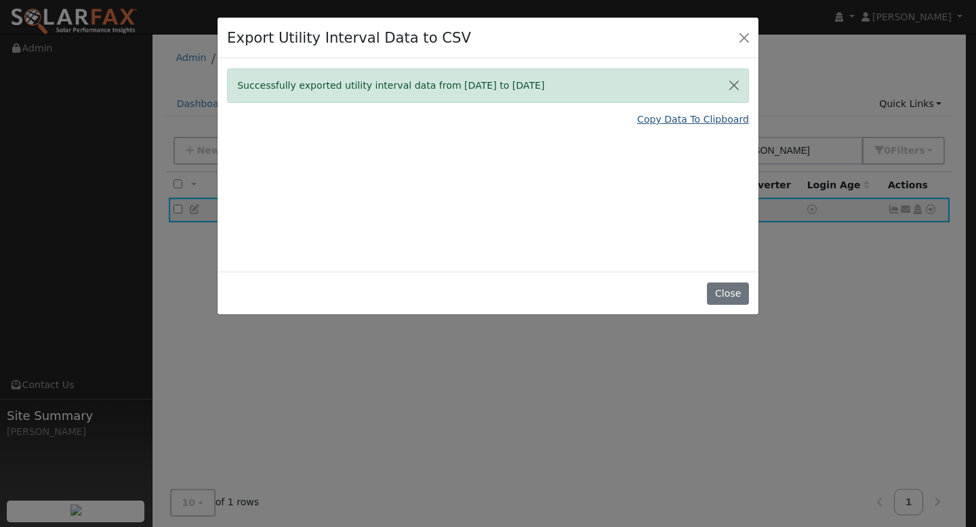
click at [684, 114] on link "Copy Data To Clipboard" at bounding box center [693, 119] width 112 height 14
click at [726, 286] on button "Close" at bounding box center [727, 294] width 41 height 23
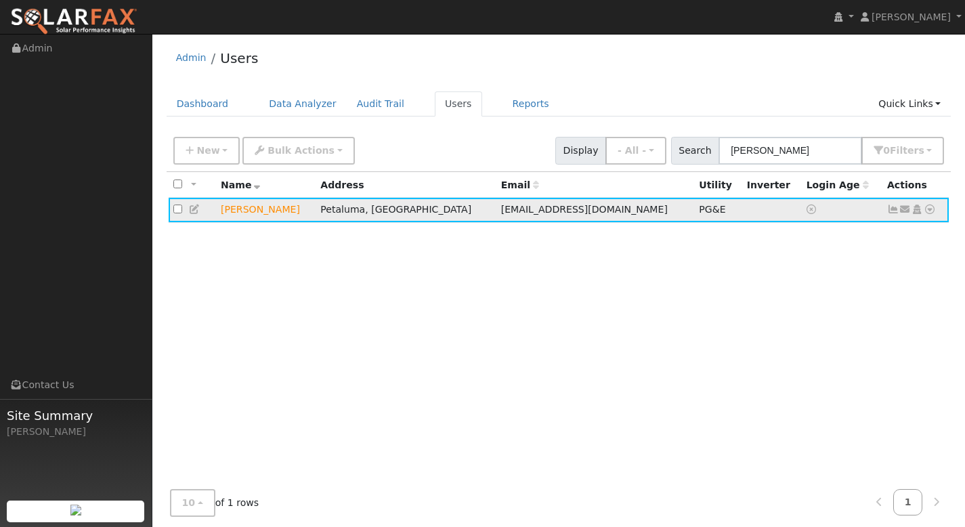
click at [929, 209] on icon at bounding box center [930, 209] width 12 height 9
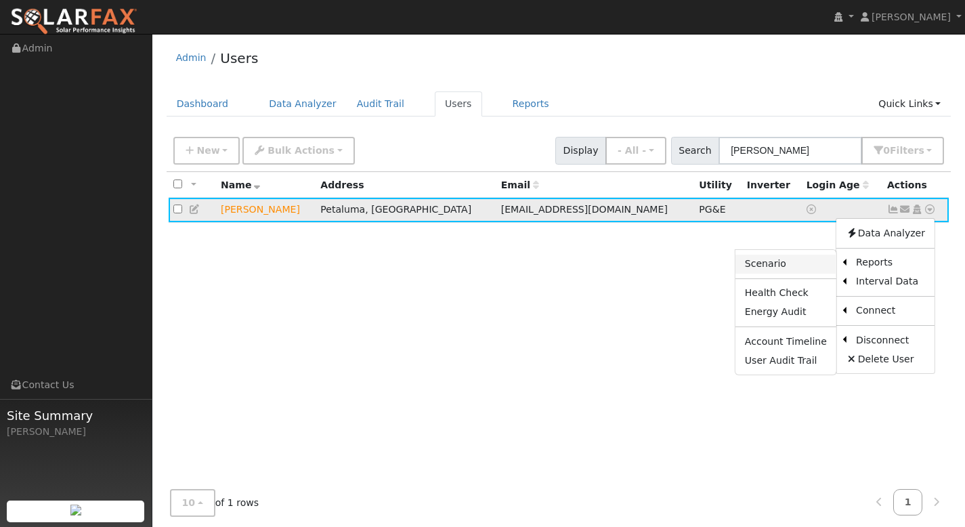
click at [802, 270] on link "Scenario" at bounding box center [786, 264] width 101 height 19
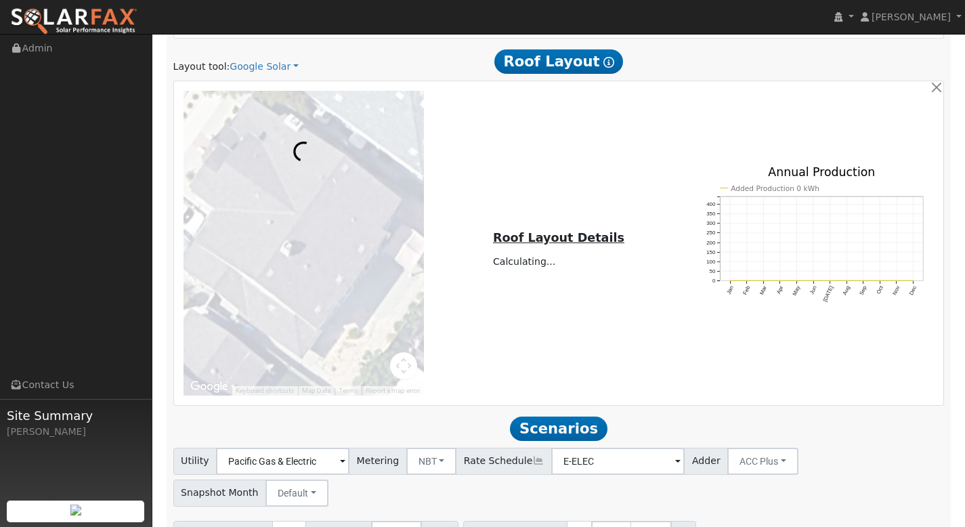
scroll to position [738, 0]
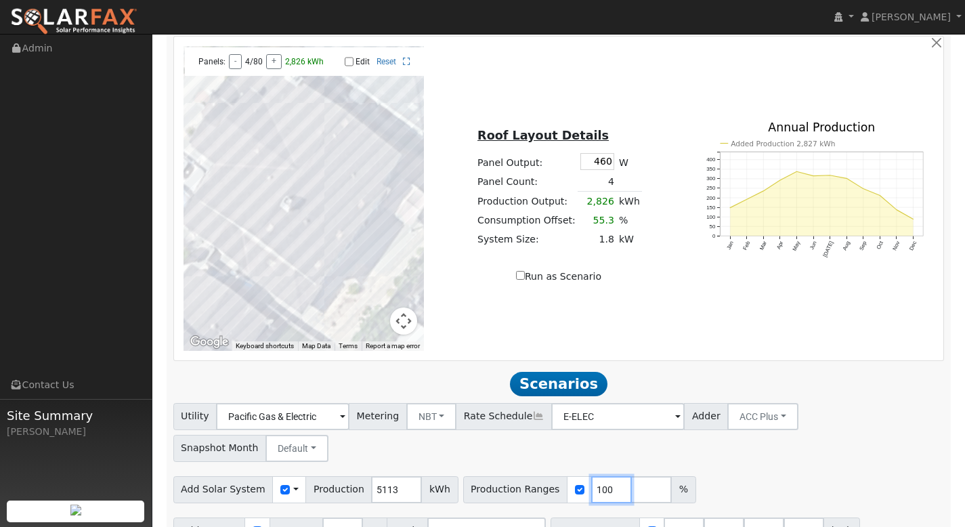
click at [597, 476] on input "100" at bounding box center [611, 489] width 41 height 27
type input "120"
click at [631, 476] on input "number" at bounding box center [651, 489] width 41 height 27
type input "140"
click at [671, 476] on input "number" at bounding box center [691, 489] width 41 height 27
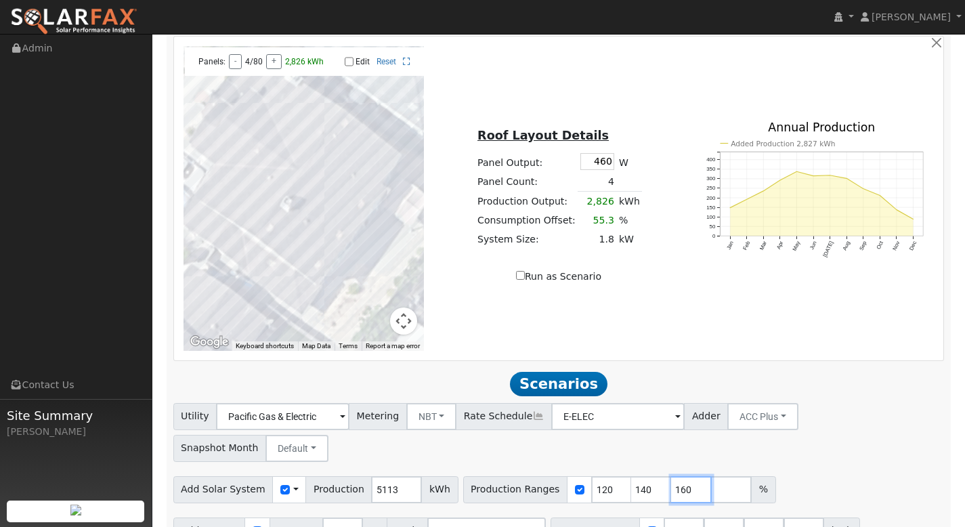
type input "160"
click at [711, 476] on input "number" at bounding box center [731, 489] width 41 height 27
type input "180"
click at [751, 476] on input "number" at bounding box center [771, 489] width 41 height 27
type input "200"
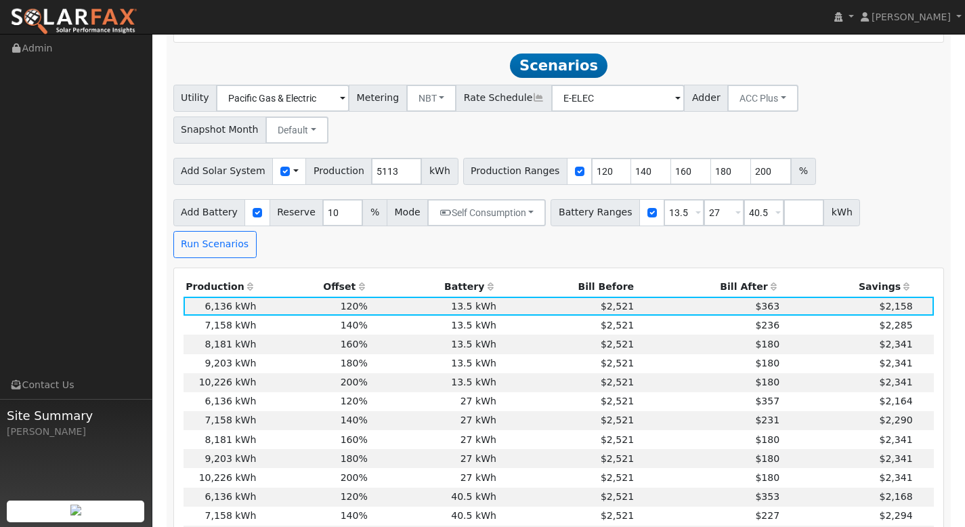
scroll to position [1069, 0]
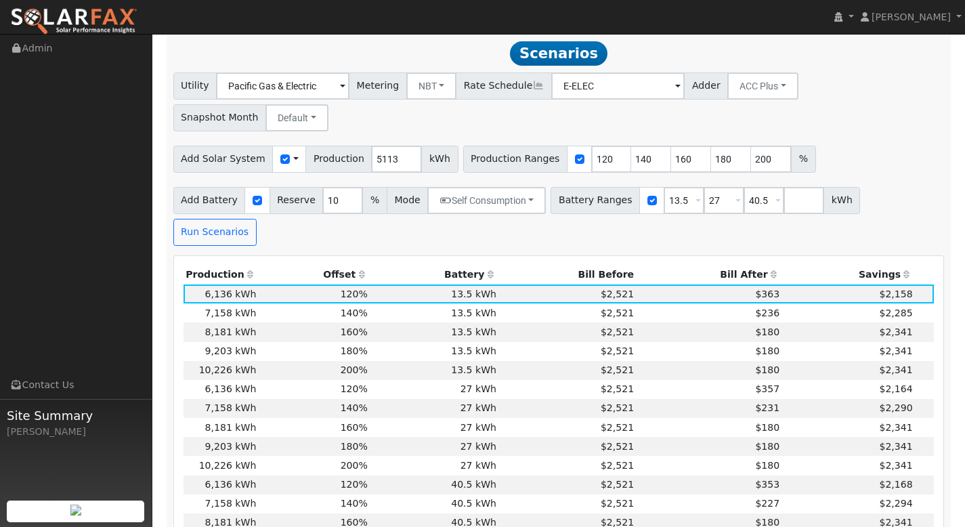
click at [743, 266] on th "Bill After" at bounding box center [710, 275] width 146 height 19
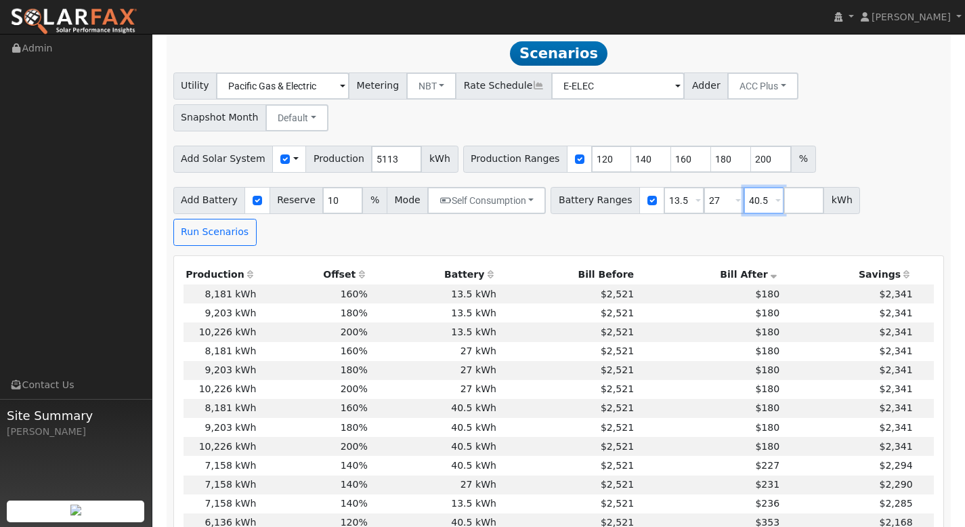
drag, startPoint x: 758, startPoint y: 169, endPoint x: 738, endPoint y: 171, distance: 19.7
click at [745, 187] on input "40.5" at bounding box center [764, 200] width 41 height 27
type input "4"
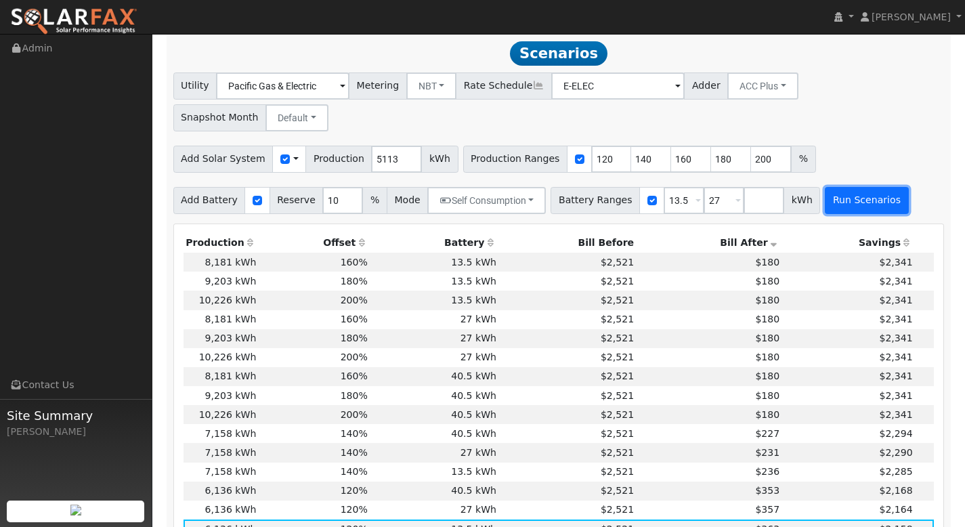
click at [869, 187] on button "Run Scenarios" at bounding box center [866, 200] width 83 height 27
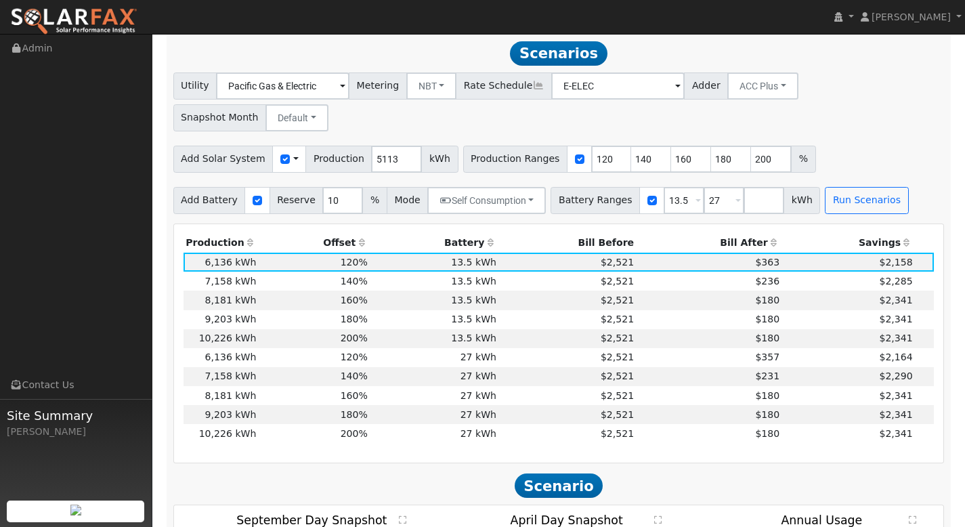
click at [731, 234] on th "Bill After" at bounding box center [710, 243] width 146 height 19
